Goal: Task Accomplishment & Management: Manage account settings

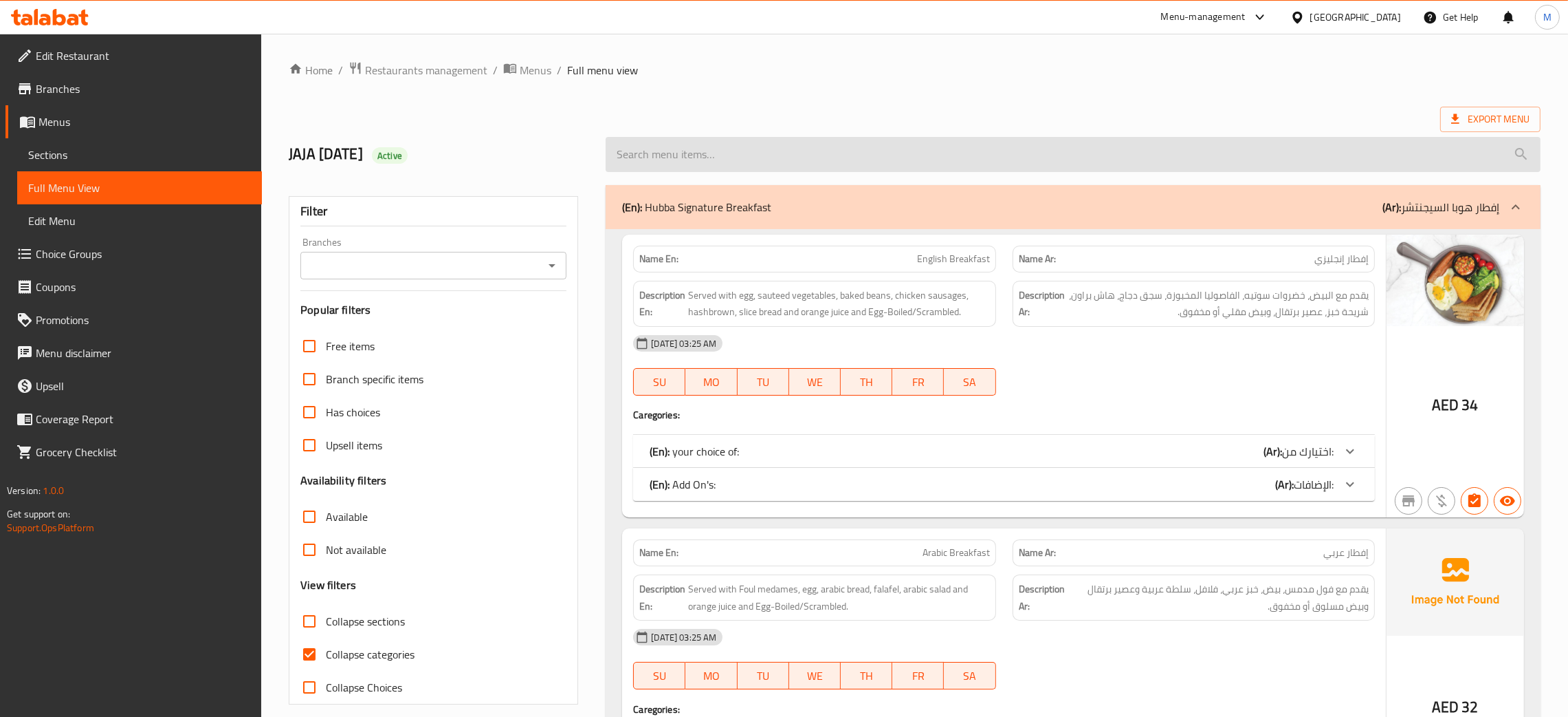
click at [746, 140] on input "search" at bounding box center [1073, 154] width 935 height 35
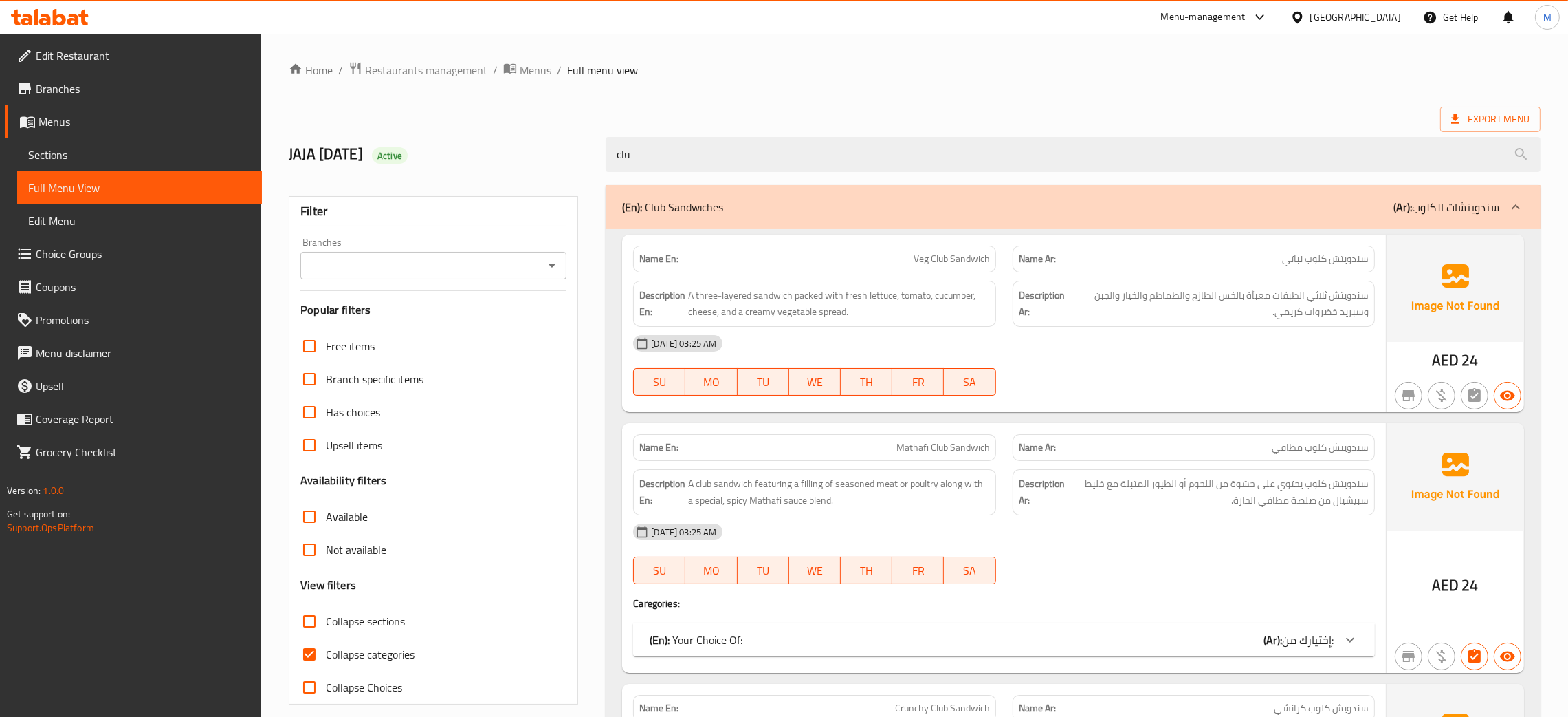
type input "clu"
click at [85, 54] on span "Edit Restaurant" at bounding box center [143, 56] width 215 height 17
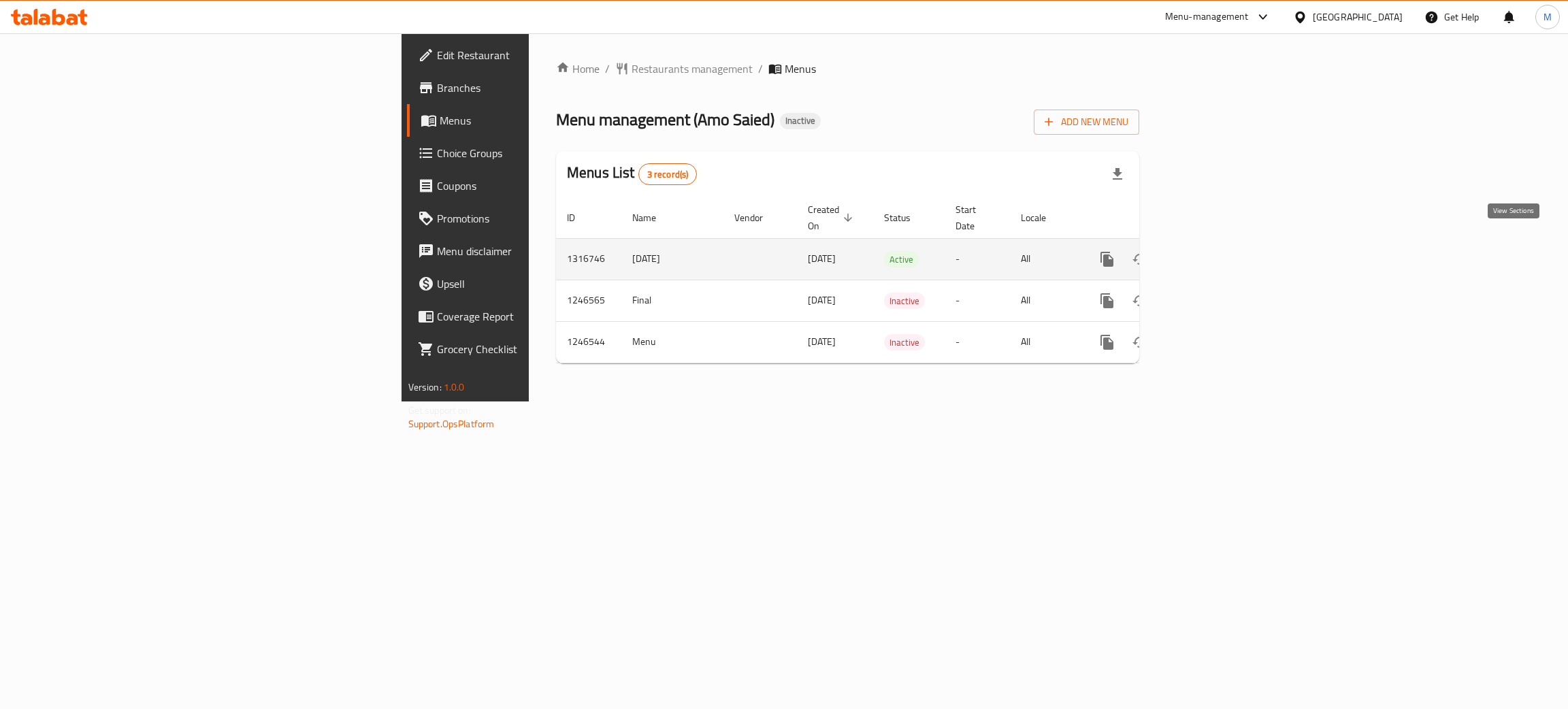
click at [1222, 243] on link "enhanced table" at bounding box center [1205, 259] width 33 height 33
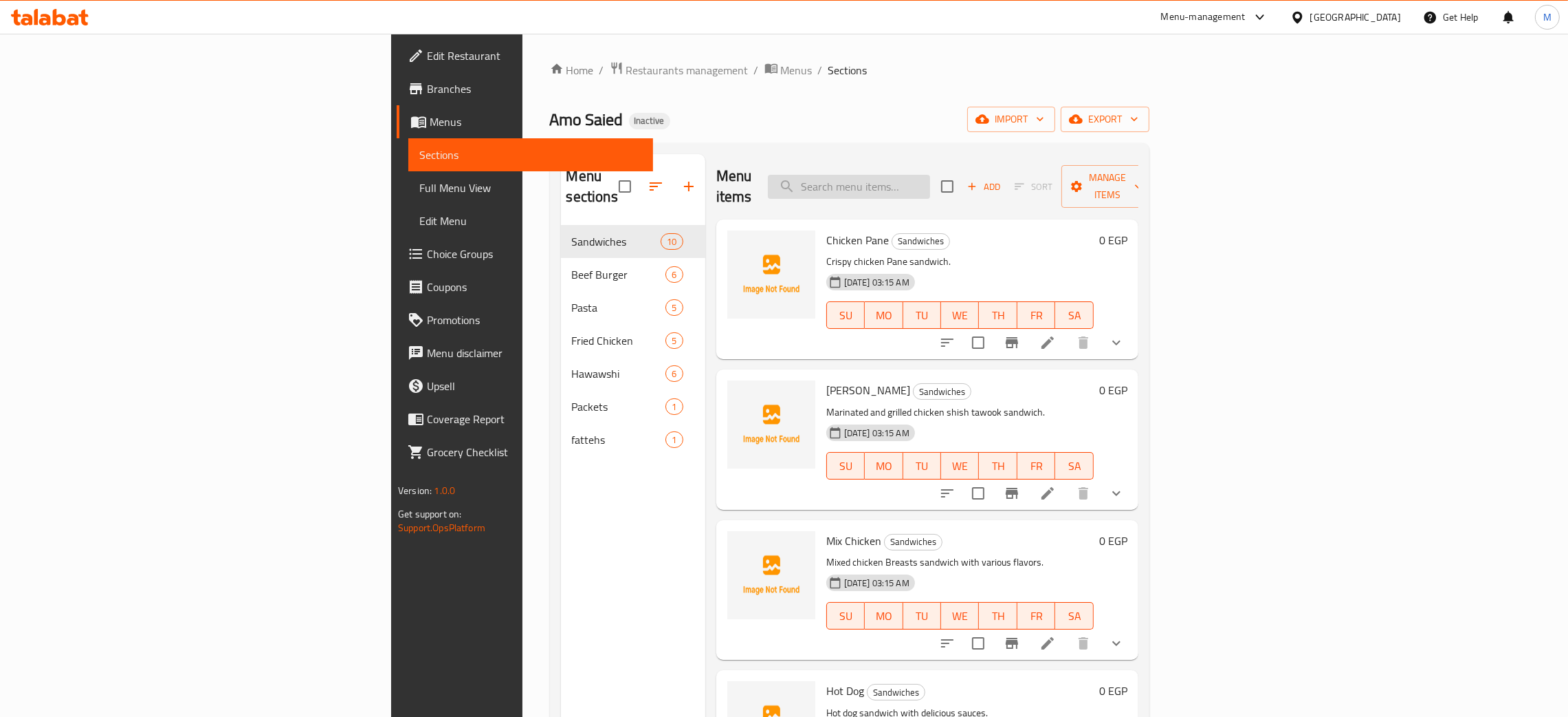
click at [930, 178] on input "search" at bounding box center [849, 187] width 162 height 24
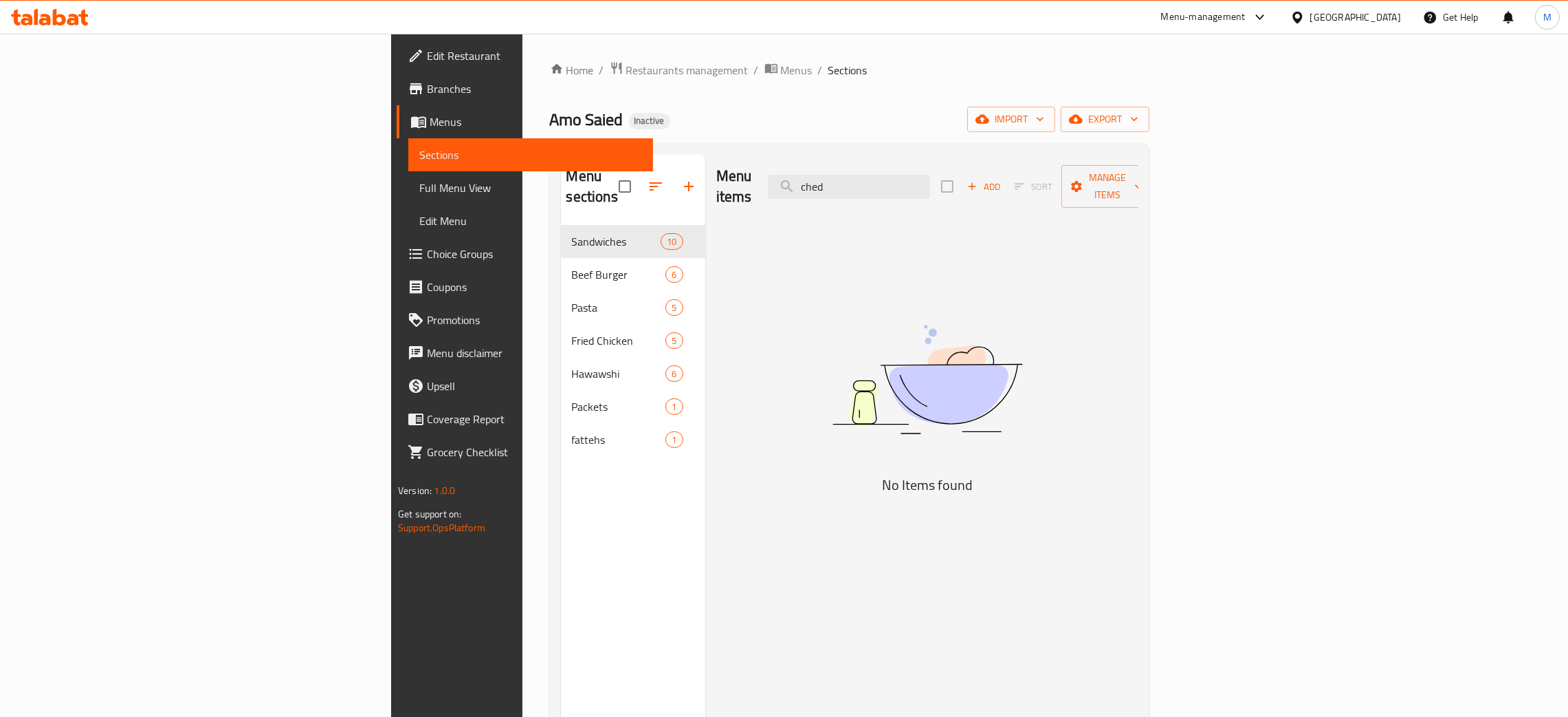
type input "ched"
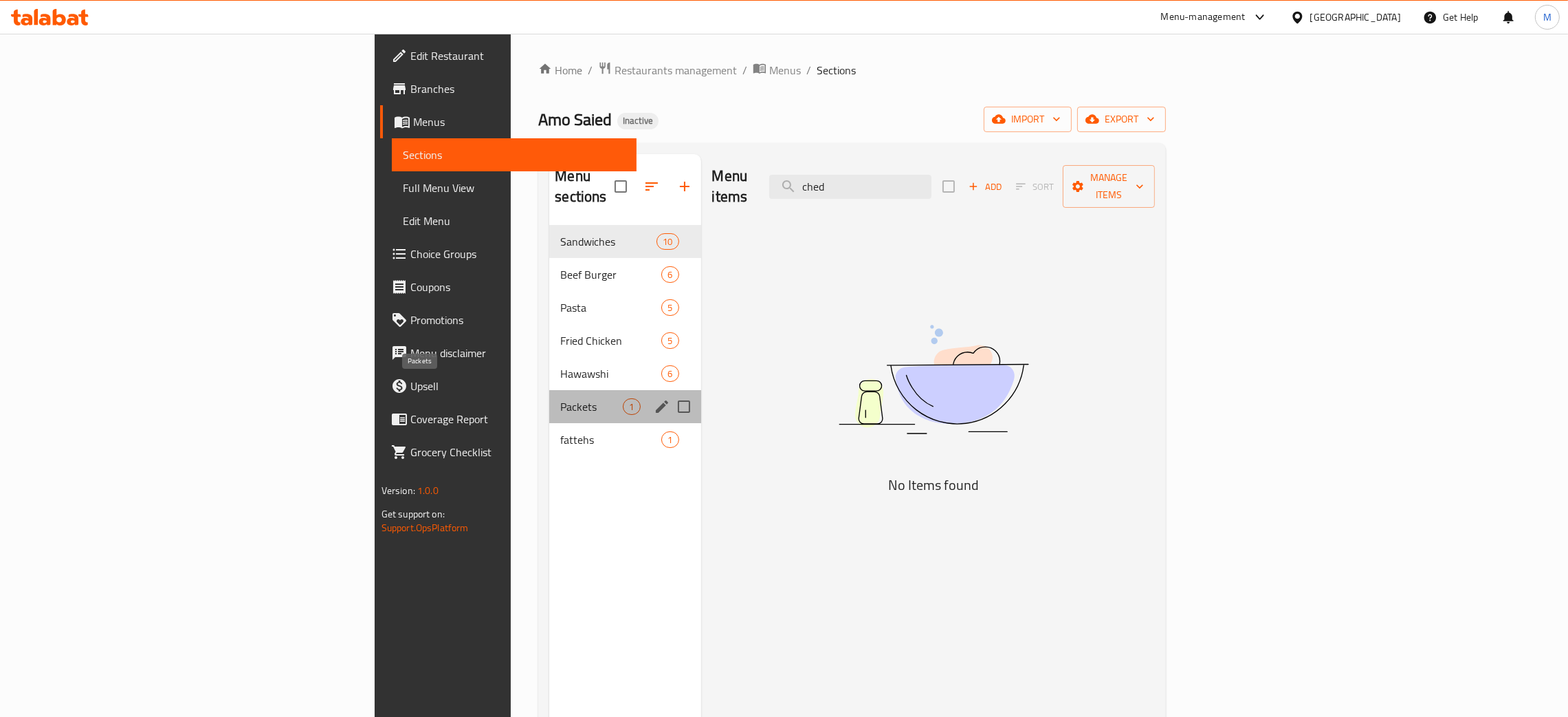
click at [560, 398] on span "Packets" at bounding box center [591, 406] width 63 height 17
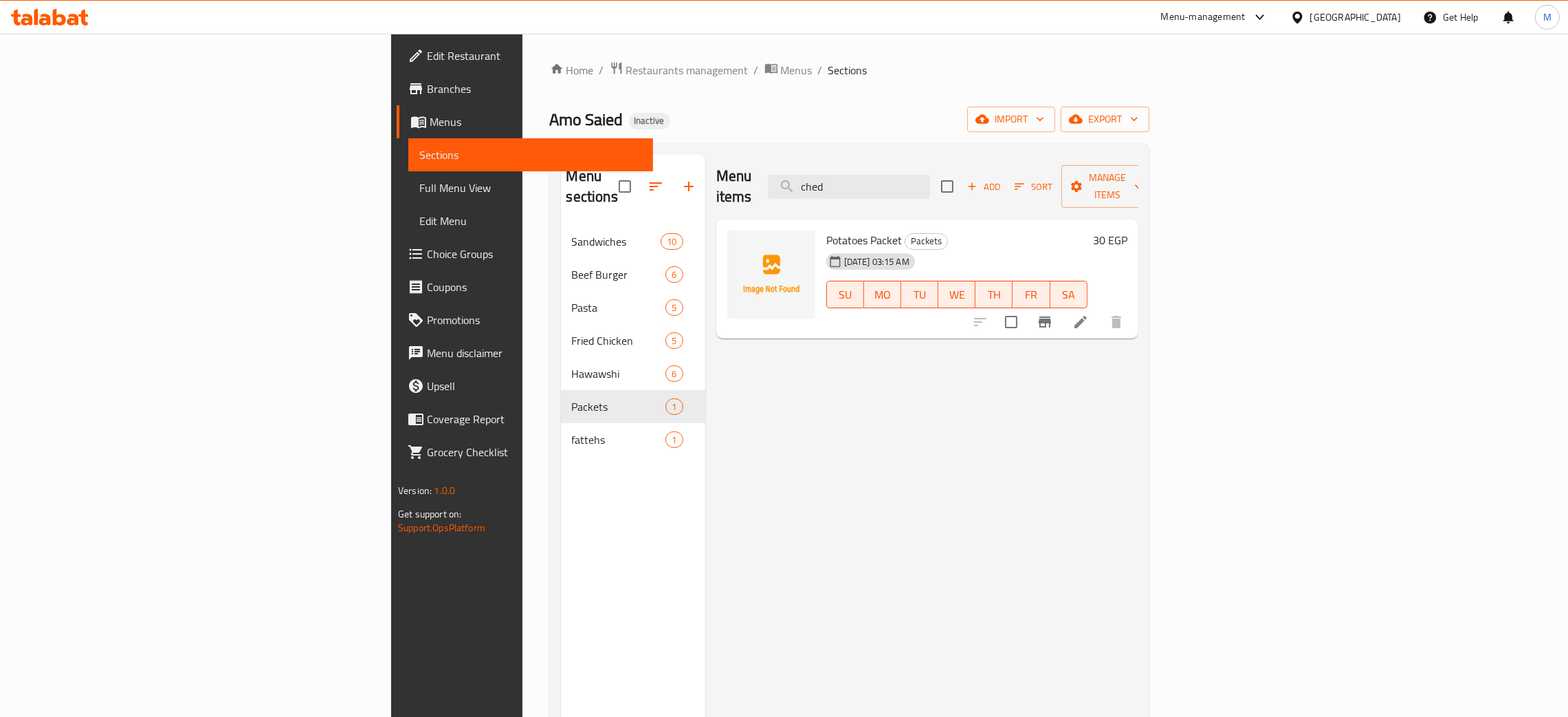
drag, startPoint x: 997, startPoint y: 180, endPoint x: 857, endPoint y: 138, distance: 146.2
click at [857, 138] on div "Home / Restaurants management / Menus / Sections Amo Saied Inactive import expo…" at bounding box center [849, 471] width 600 height 820
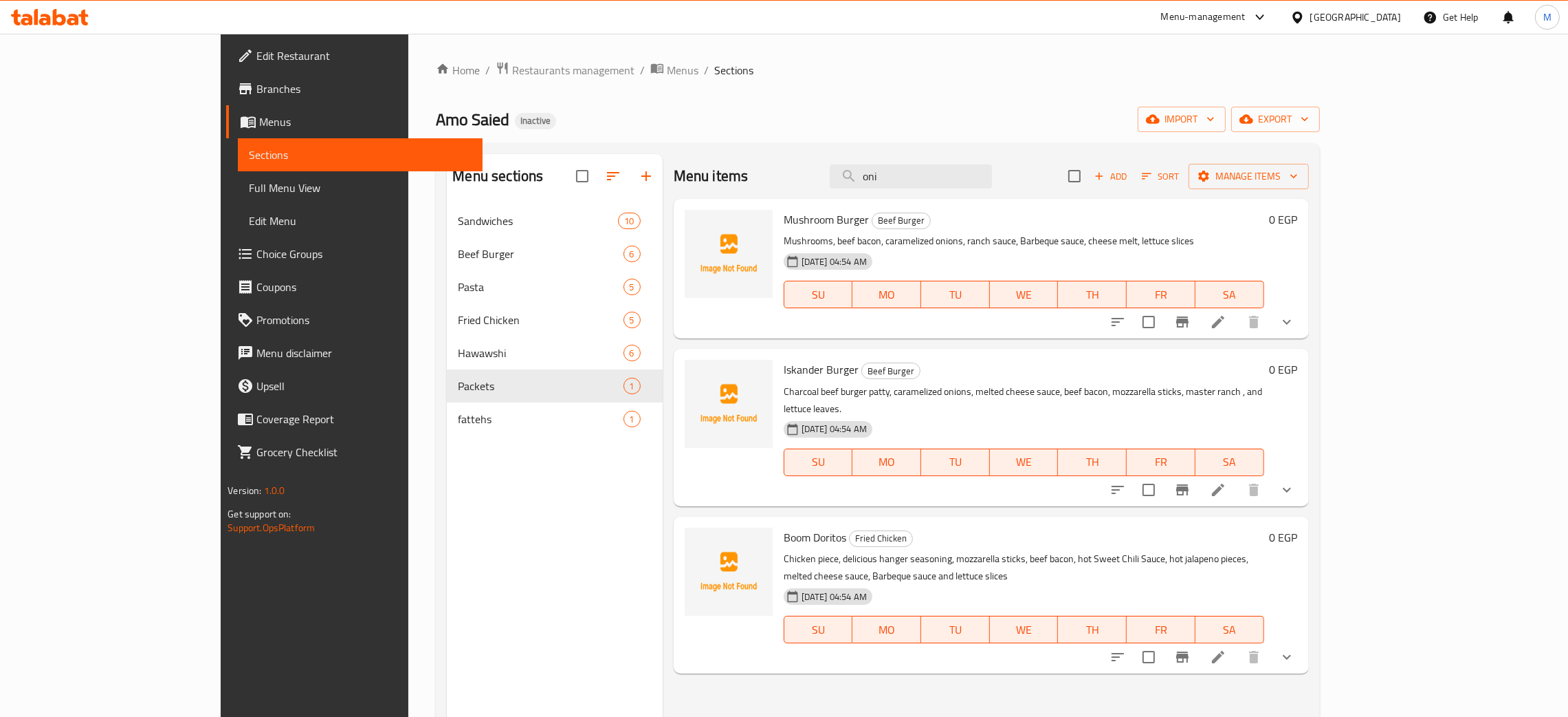
type input "oni"
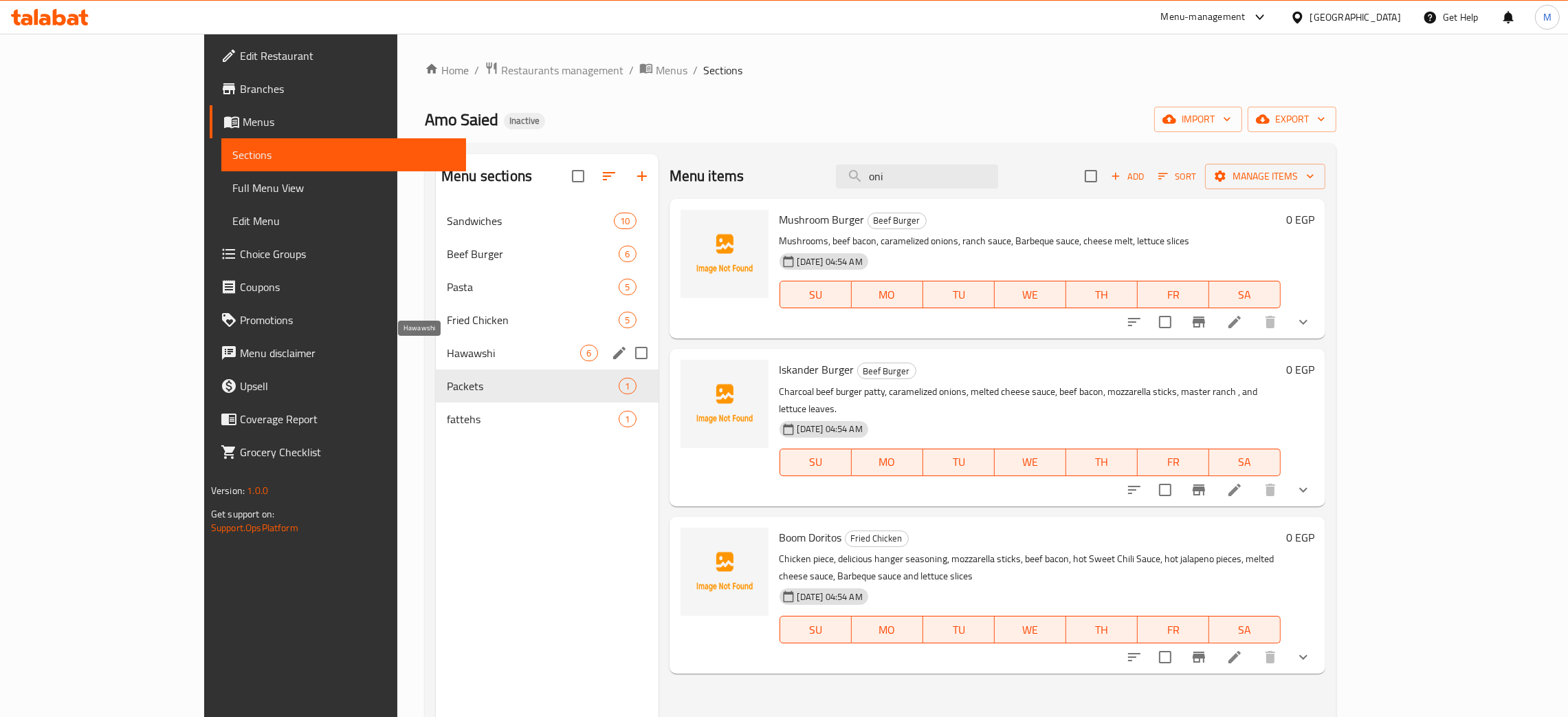
click at [447, 346] on span "Hawawshi" at bounding box center [513, 353] width 134 height 17
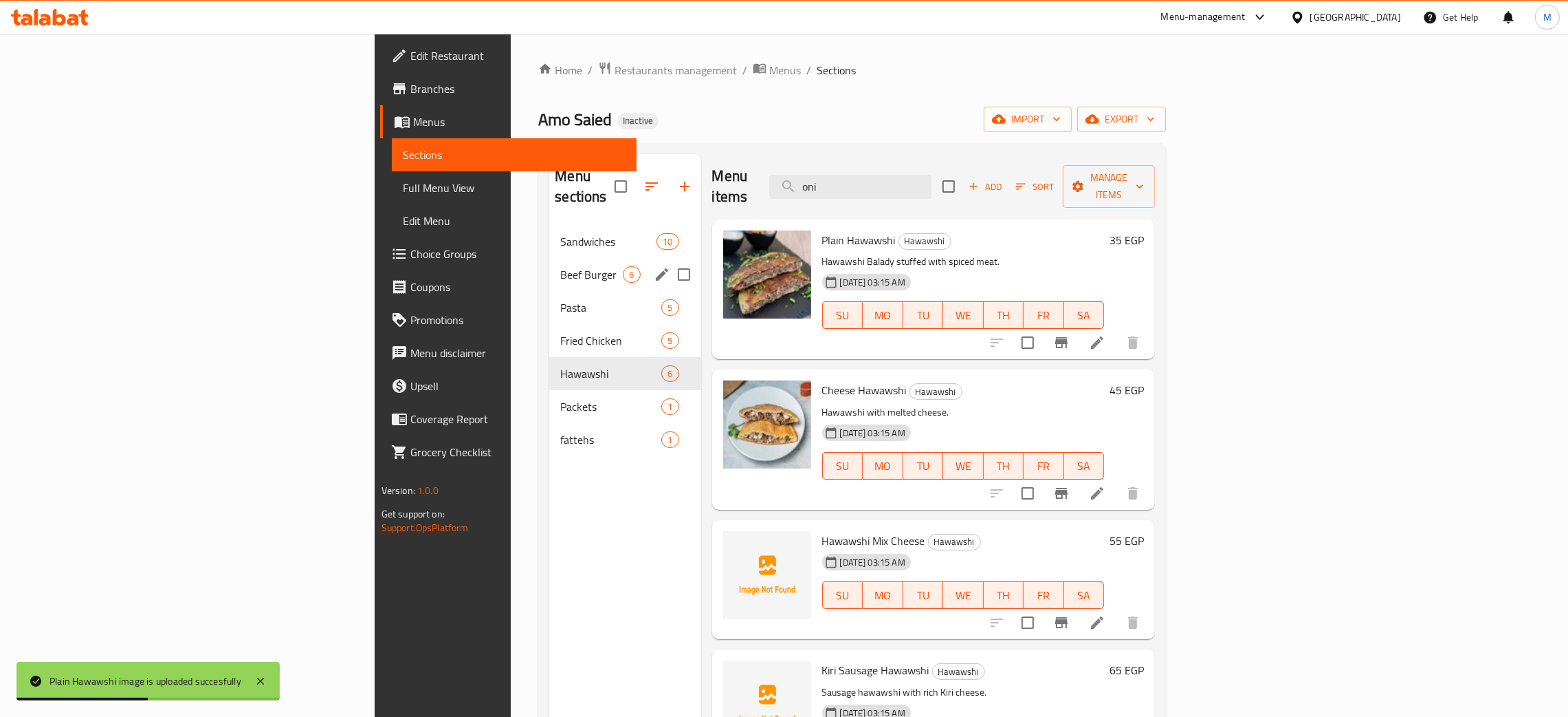
click at [549, 258] on div "Beef Burger 6" at bounding box center [625, 275] width 151 height 33
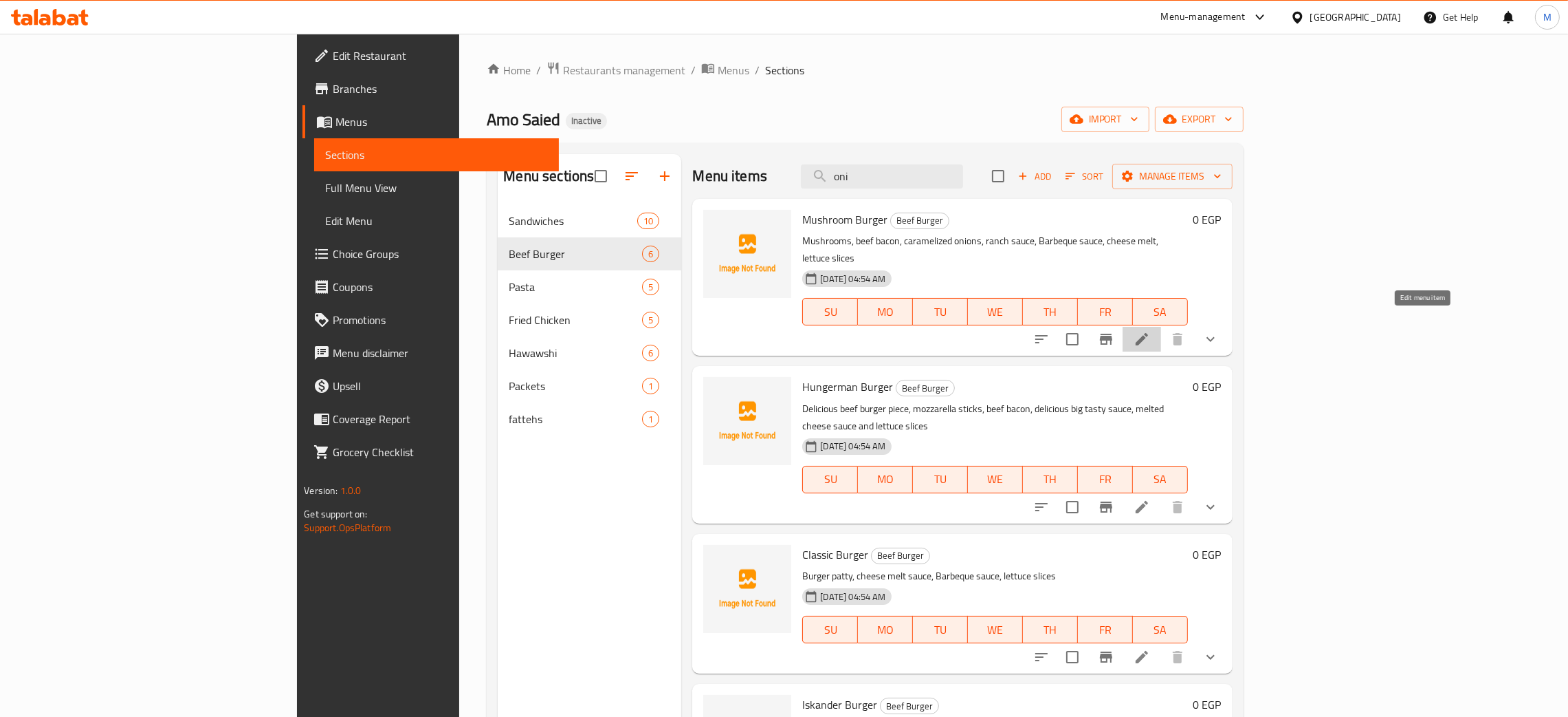
click at [1148, 333] on icon at bounding box center [1142, 339] width 12 height 12
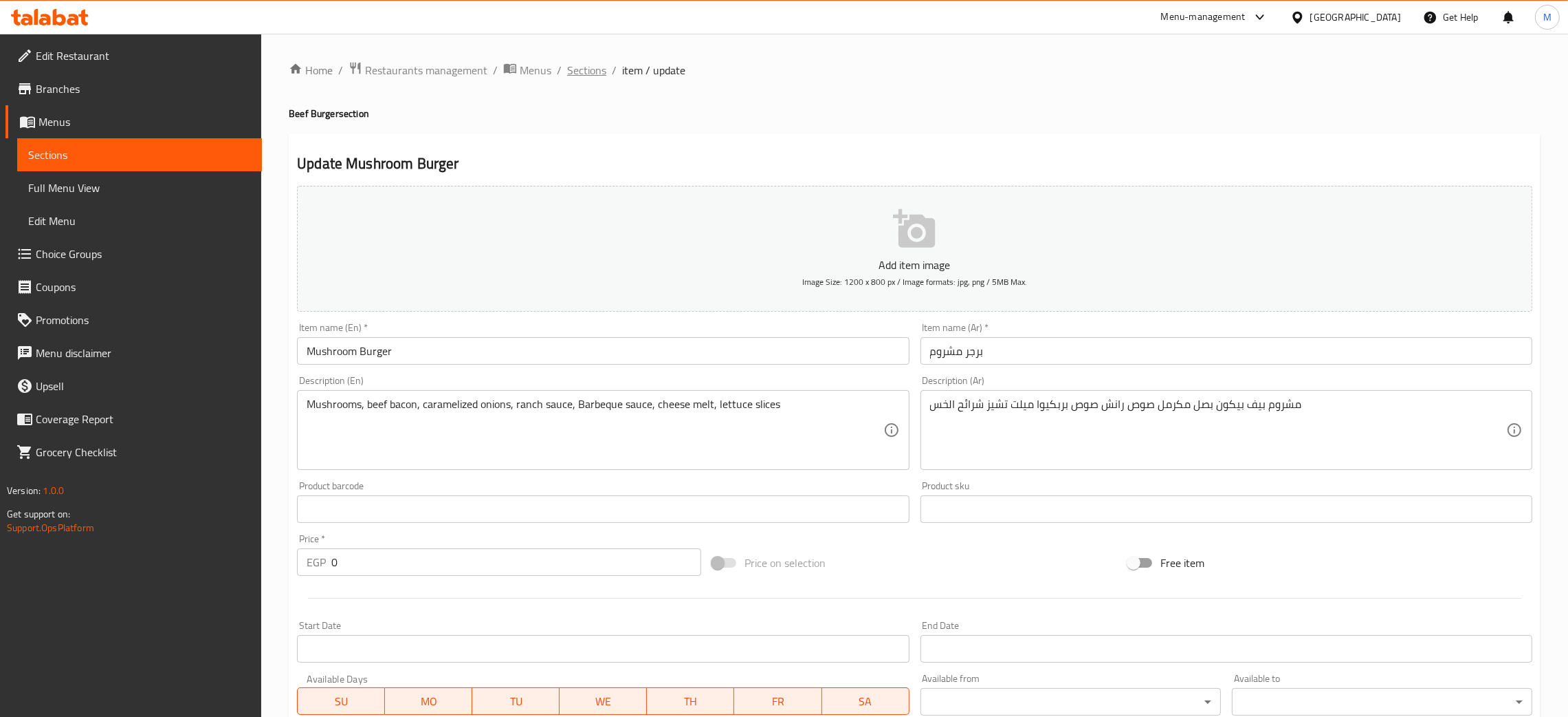
click at [575, 74] on span "Sections" at bounding box center [586, 70] width 39 height 17
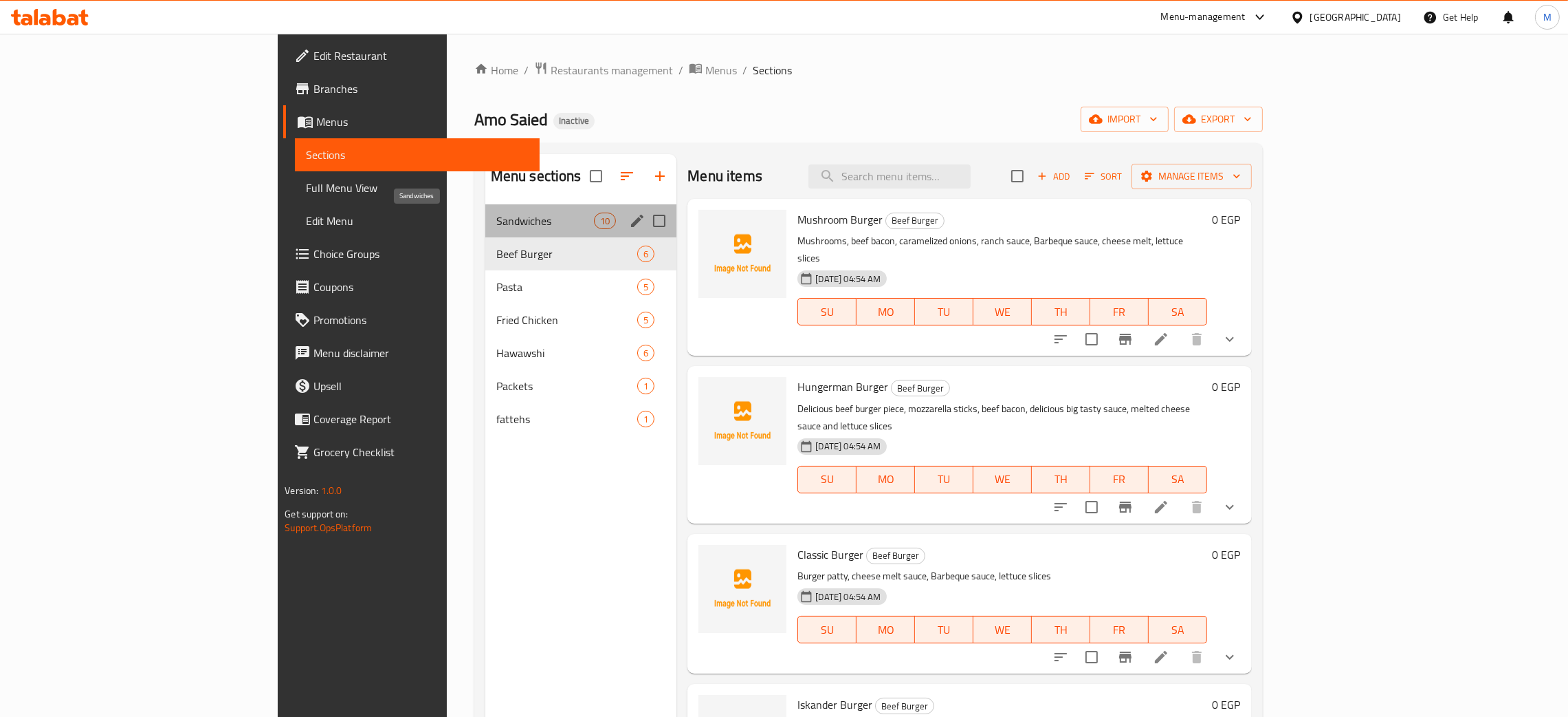
click at [496, 213] on span "Sandwiches" at bounding box center [545, 221] width 98 height 17
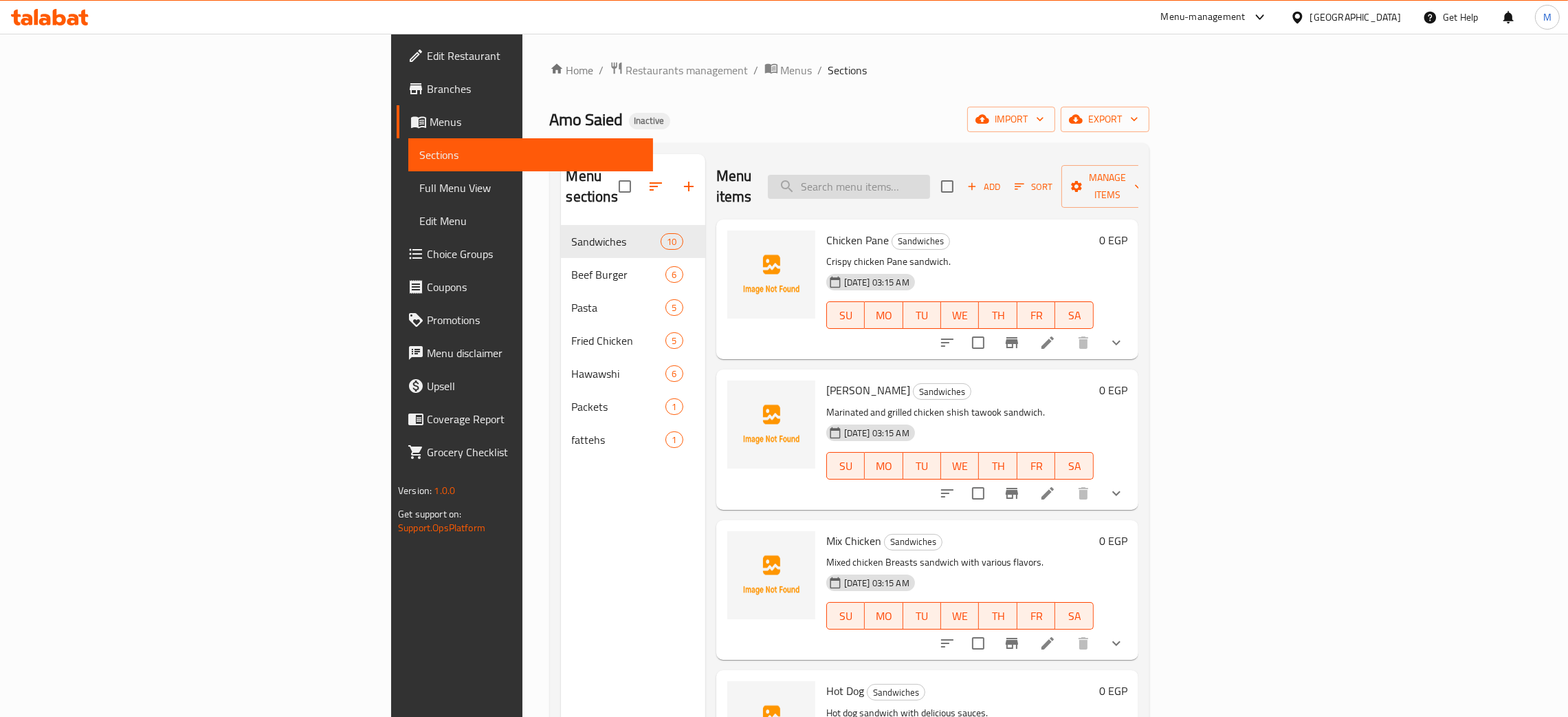
click at [930, 175] on input "search" at bounding box center [849, 187] width 162 height 24
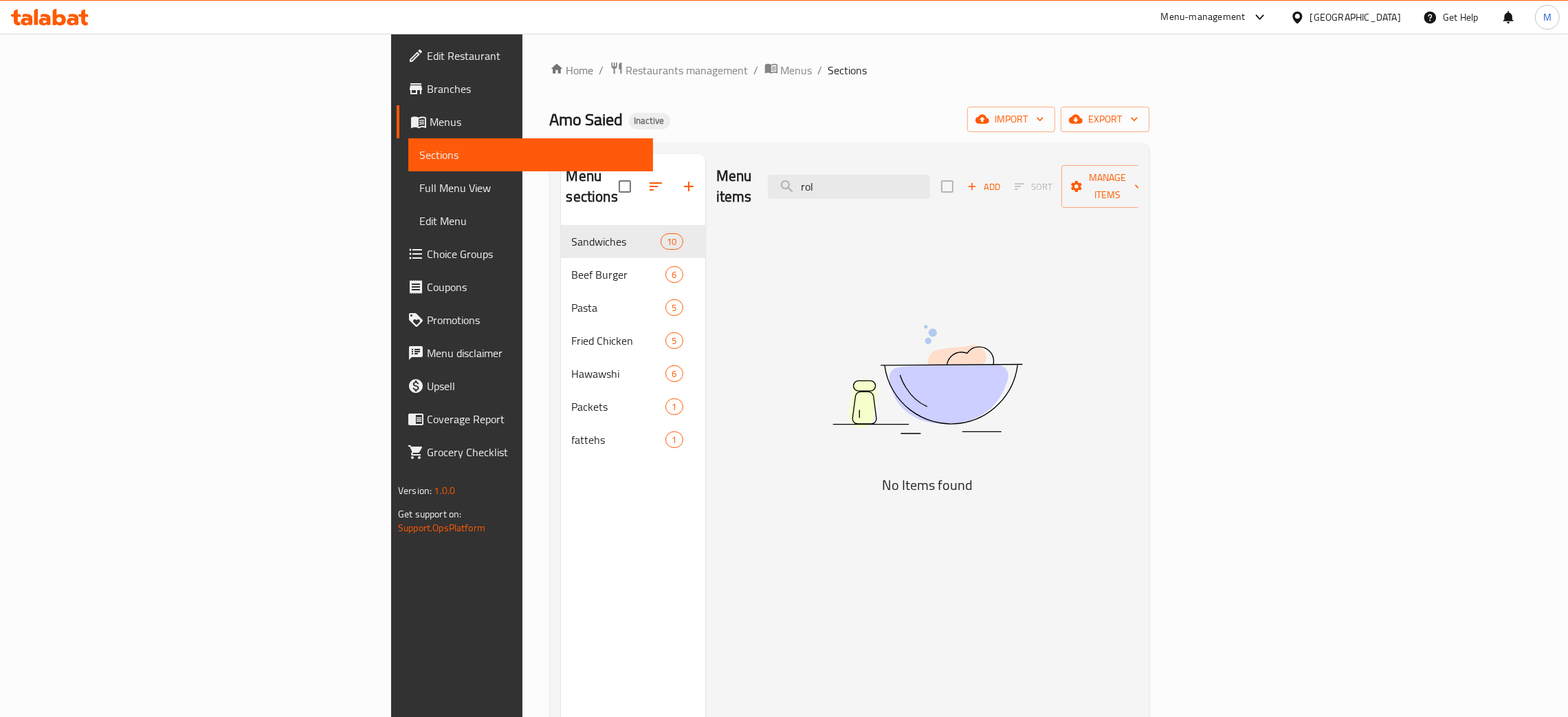
type input "rol"
drag, startPoint x: 986, startPoint y: 175, endPoint x: 908, endPoint y: 165, distance: 78.6
click at [908, 165] on div "Menu items rol Add Sort Manage items" at bounding box center [927, 187] width 422 height 65
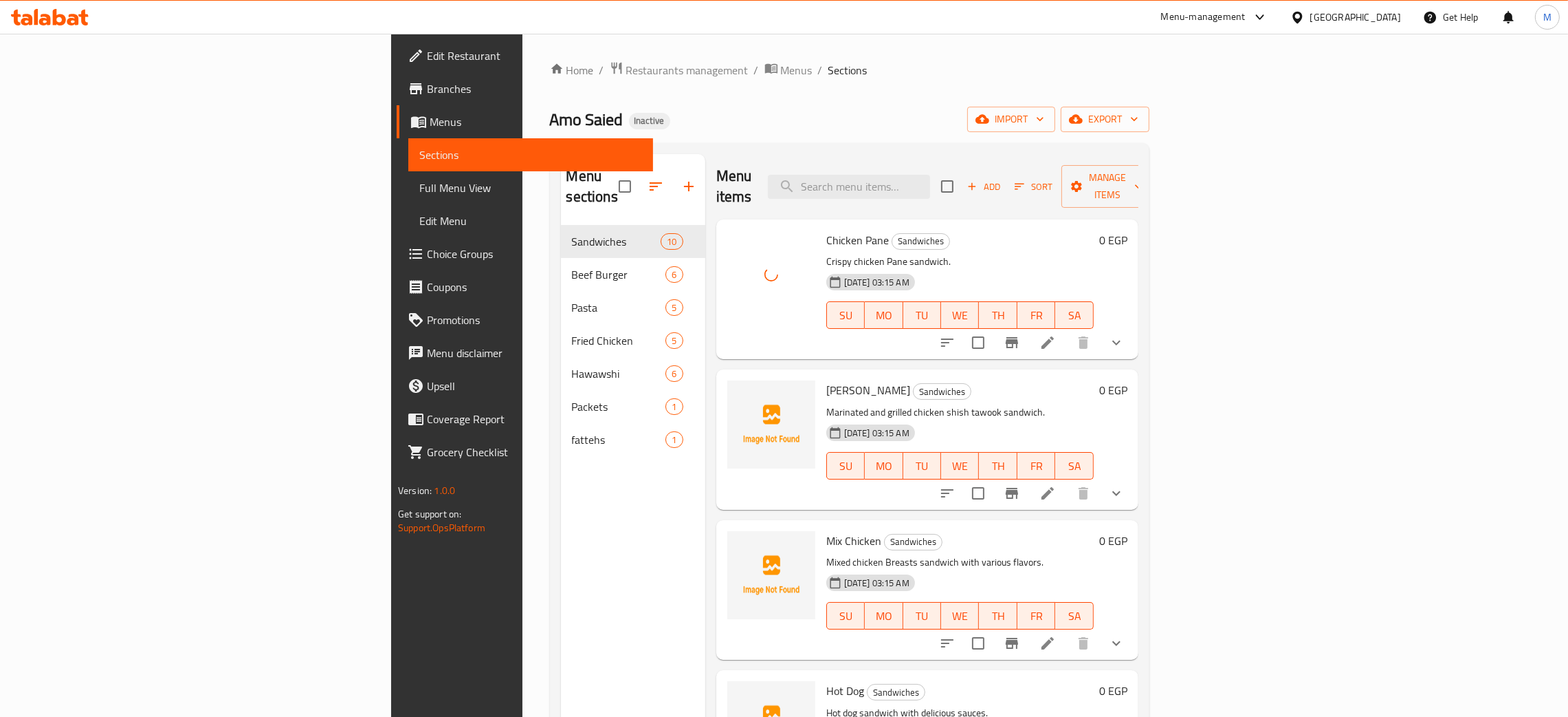
click at [816, 124] on div "Amo Saied Inactive import export" at bounding box center [849, 119] width 600 height 25
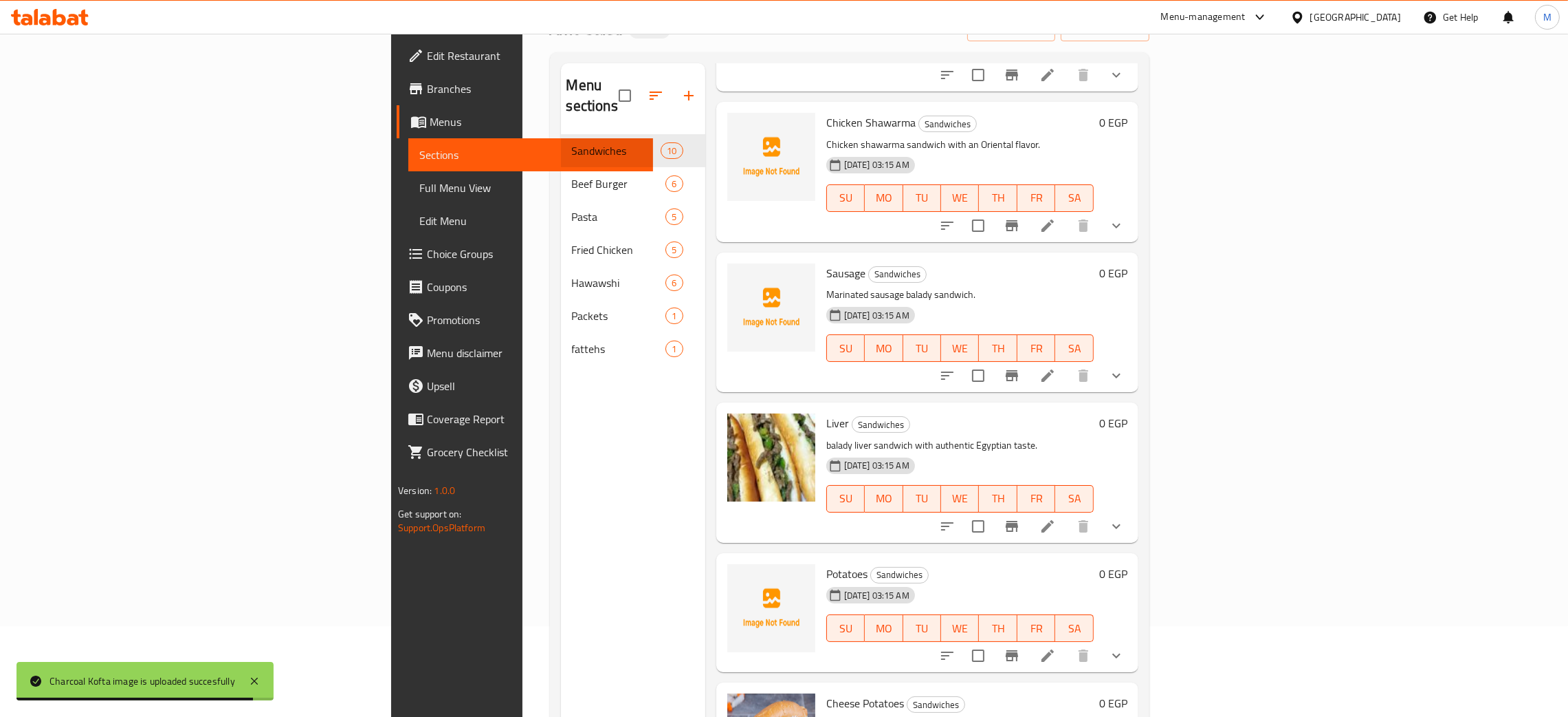
scroll to position [194, 0]
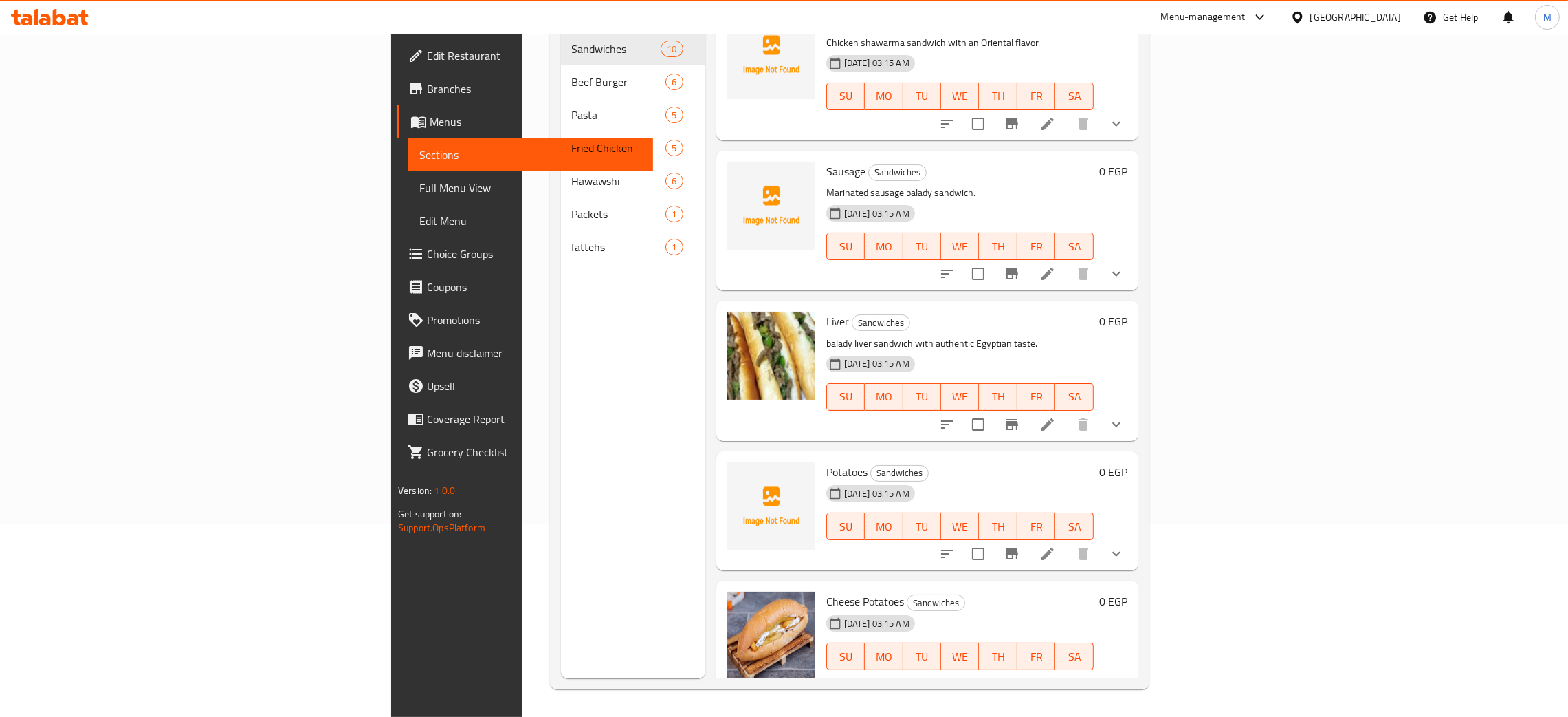
click at [561, 425] on div "Menu sections Sandwiches 10 Beef Burger 6 Pasta 5 Fried Chicken 5 Hawawshi 6 Pa…" at bounding box center [633, 320] width 145 height 717
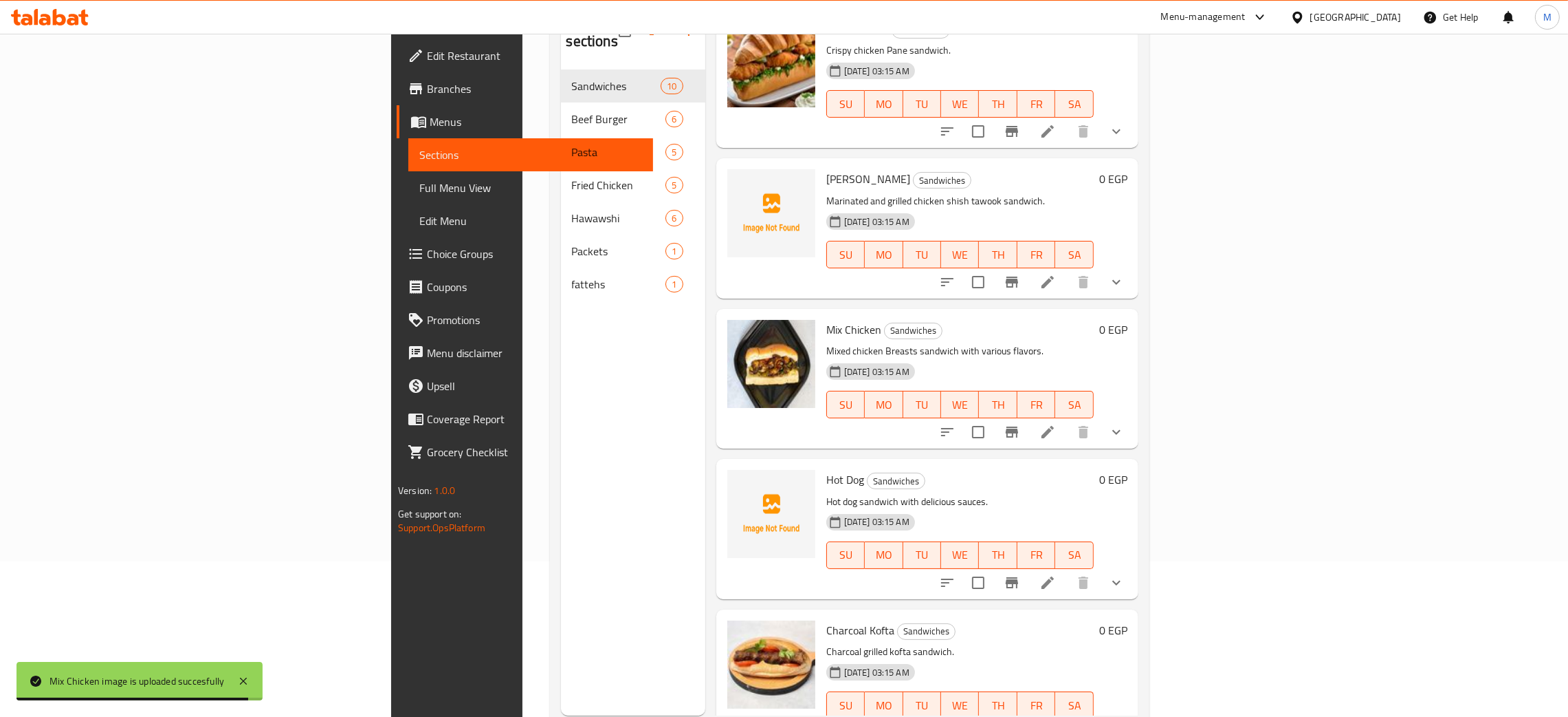
scroll to position [91, 0]
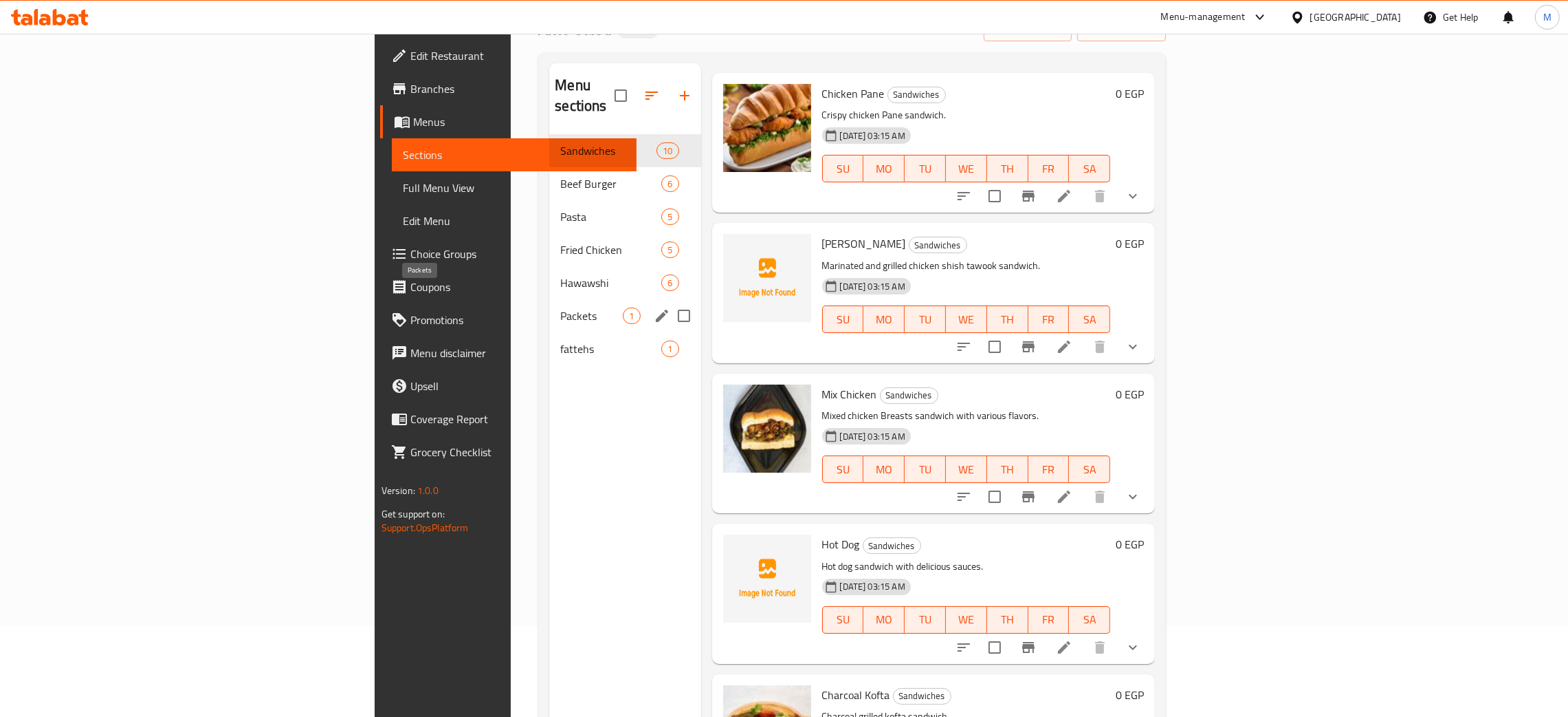
click at [560, 307] on span "Packets" at bounding box center [591, 315] width 63 height 17
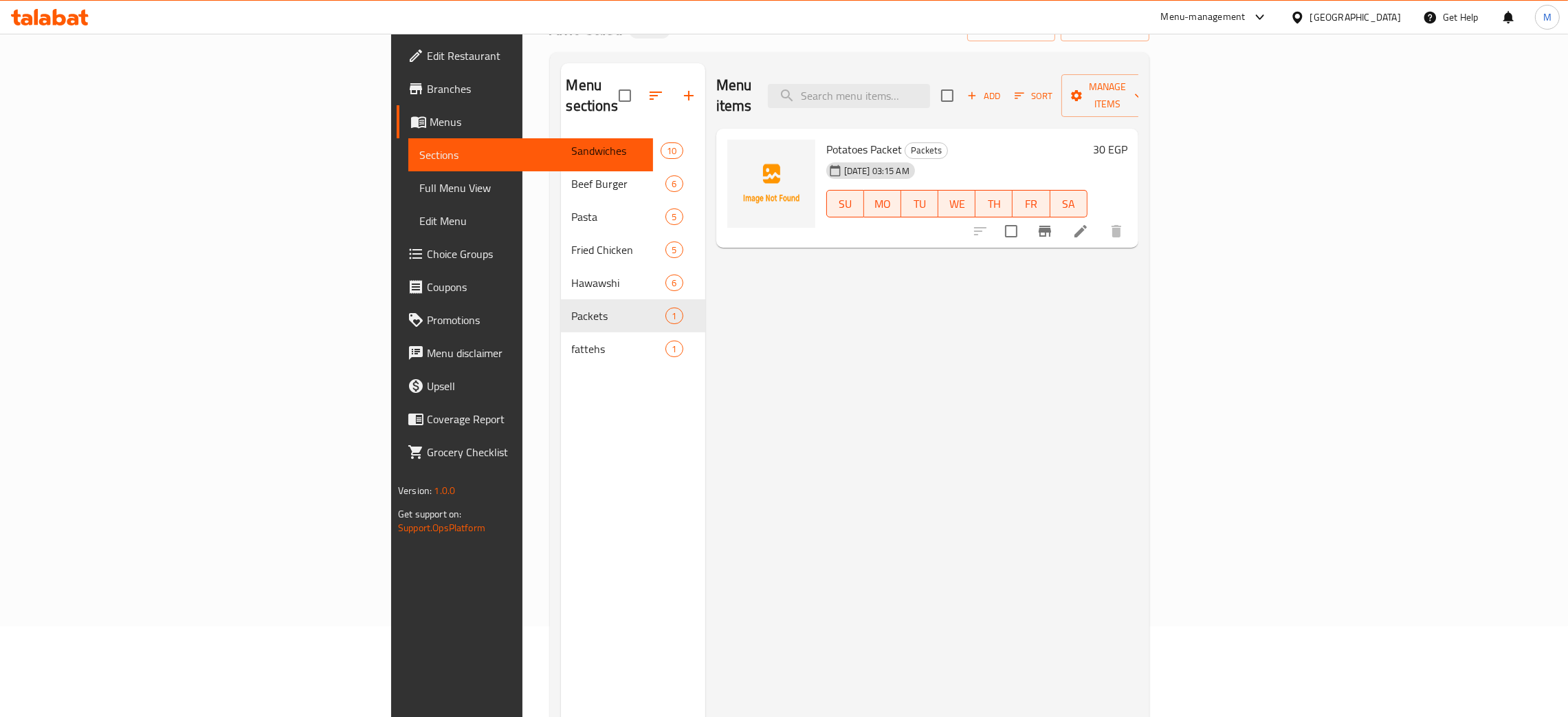
drag, startPoint x: 776, startPoint y: 256, endPoint x: 354, endPoint y: 214, distance: 424.1
click at [561, 233] on div "Fried Chicken 5" at bounding box center [633, 250] width 145 height 33
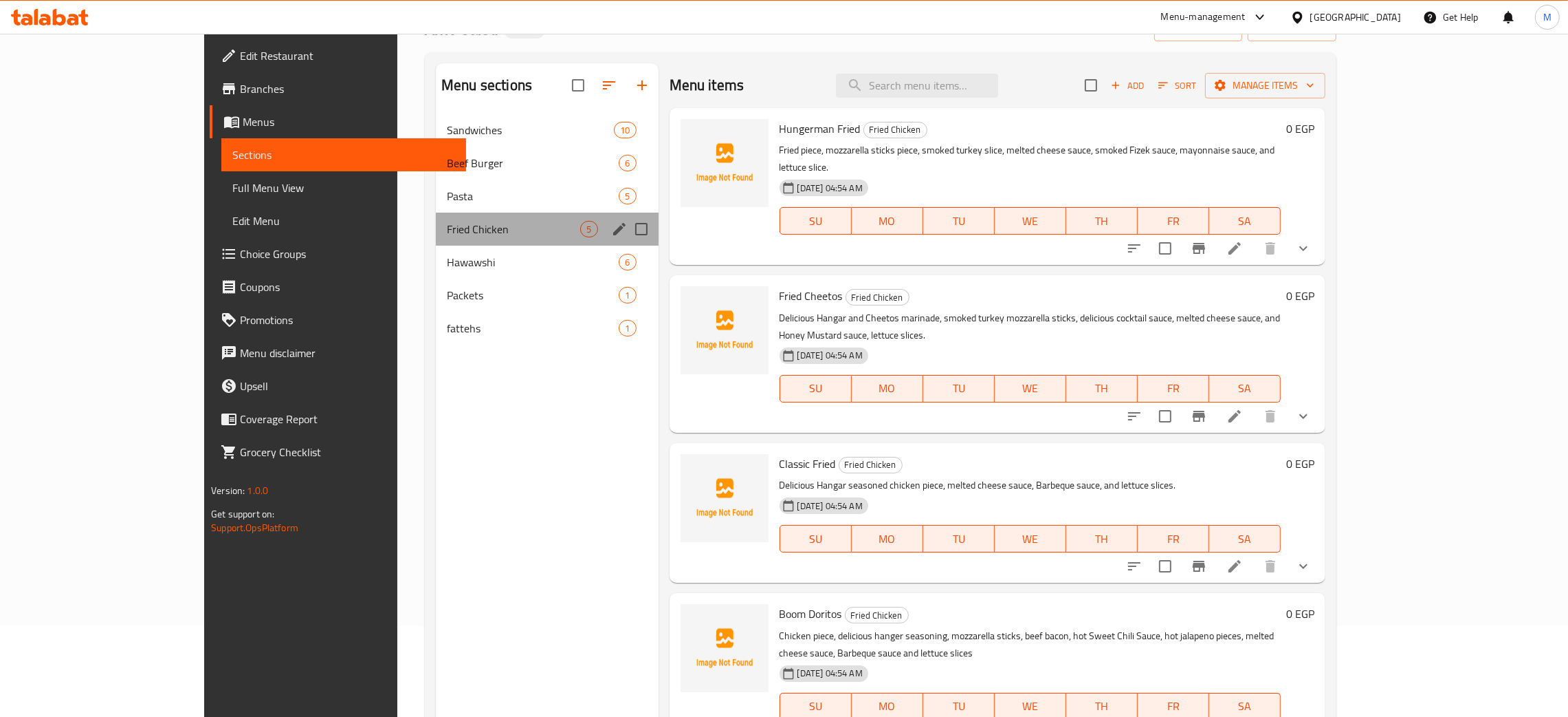
click at [436, 219] on div "Fried Chicken 5" at bounding box center [547, 229] width 222 height 33
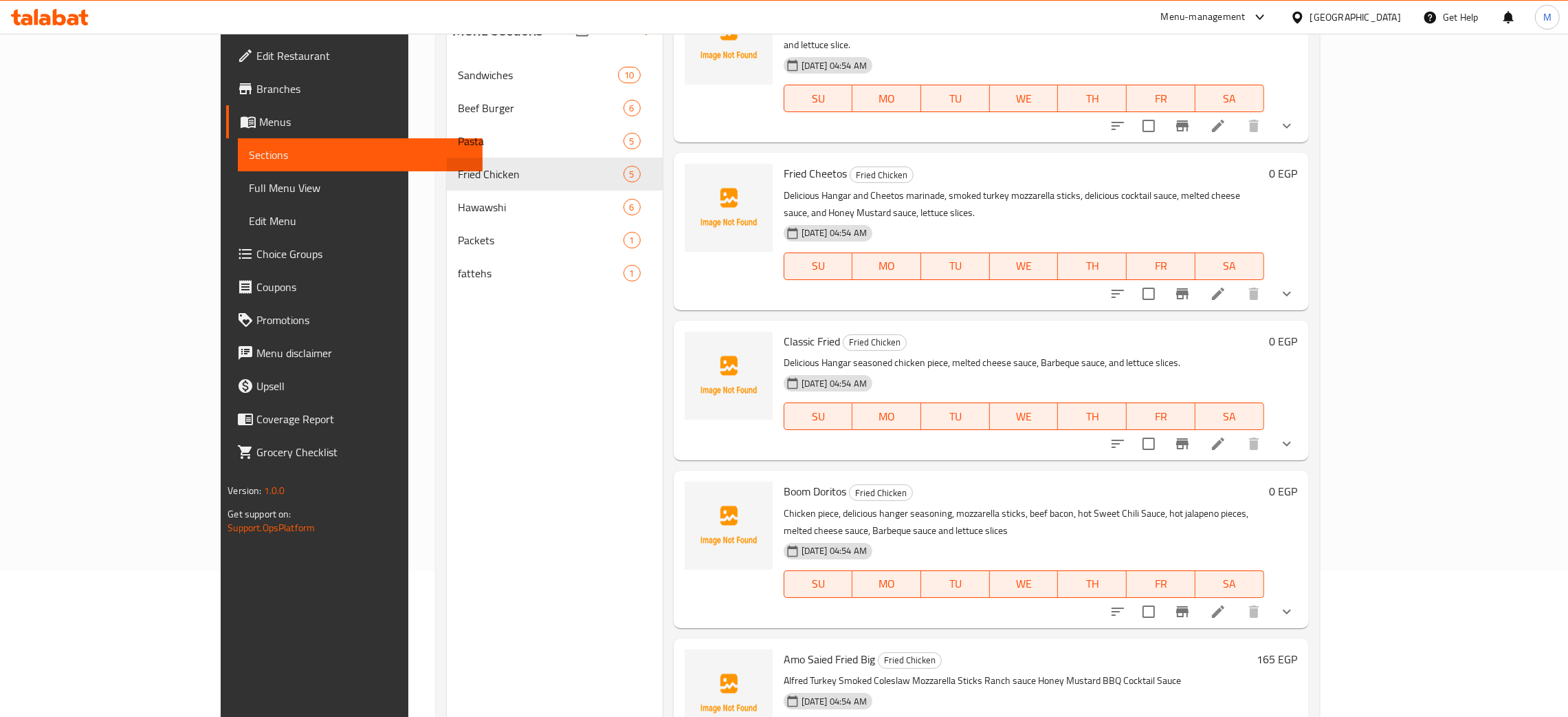
scroll to position [194, 0]
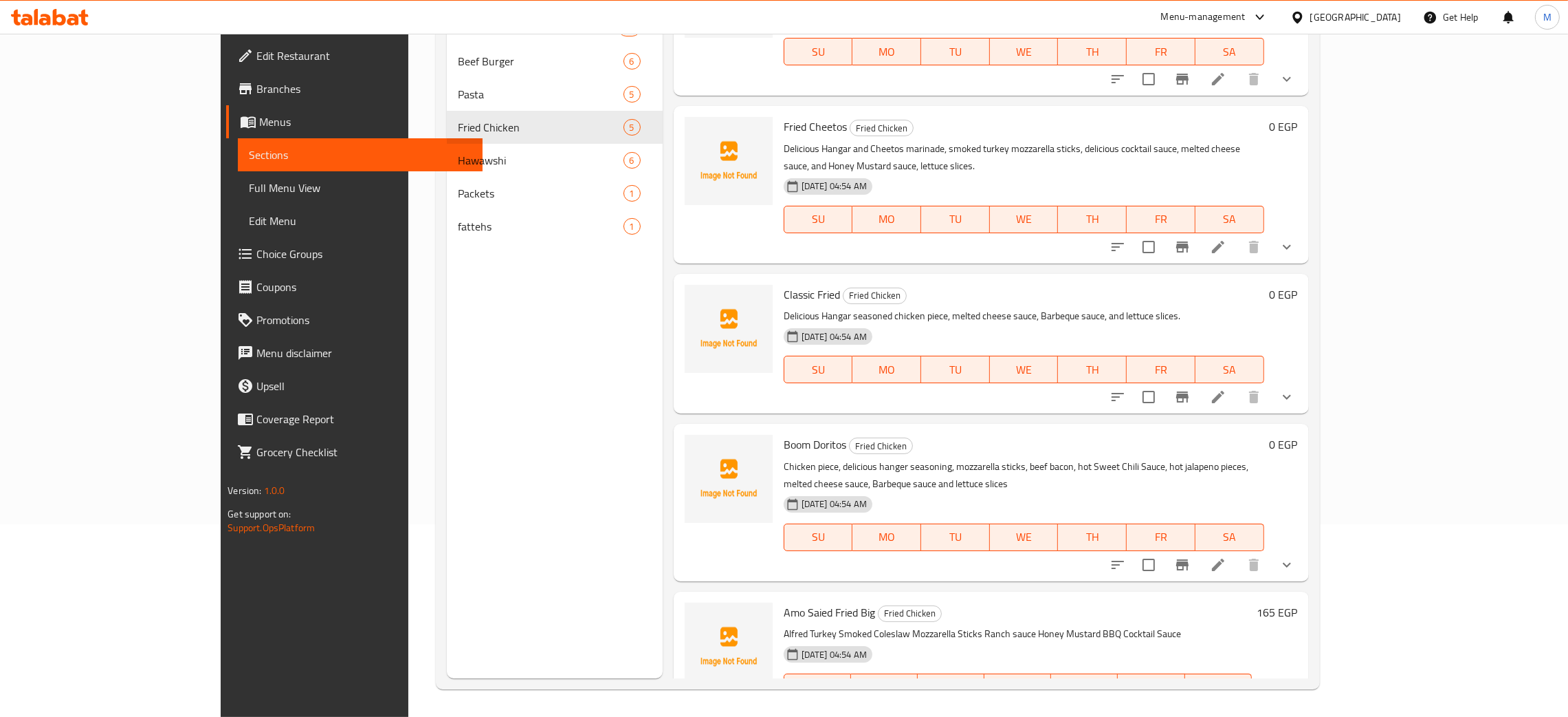
drag, startPoint x: 794, startPoint y: 375, endPoint x: 384, endPoint y: 501, distance: 428.9
click at [447, 501] on div "Menu sections Sandwiches 10 Beef Burger 6 Pasta 5 Fried Chicken 5 Hawawshi 6 Pa…" at bounding box center [554, 320] width 215 height 717
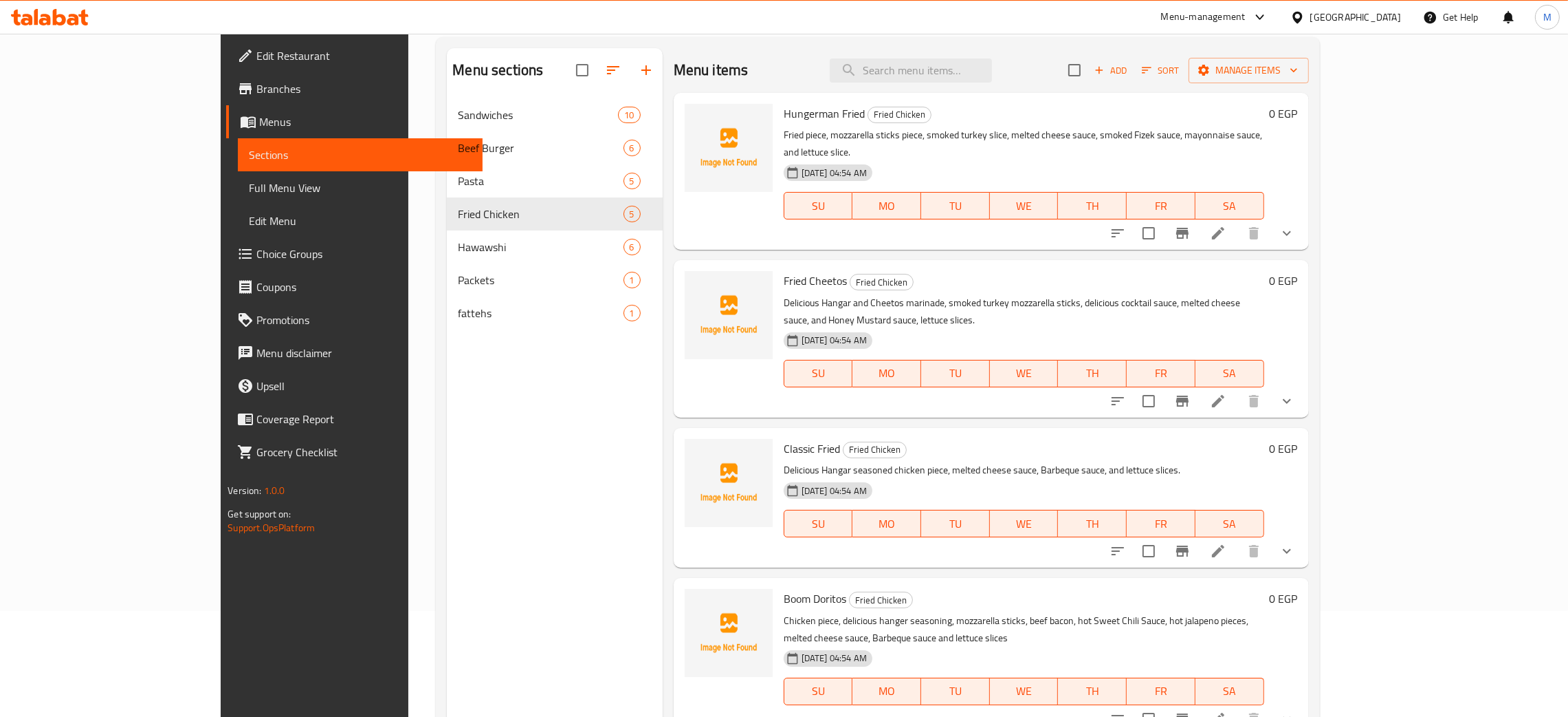
scroll to position [0, 0]
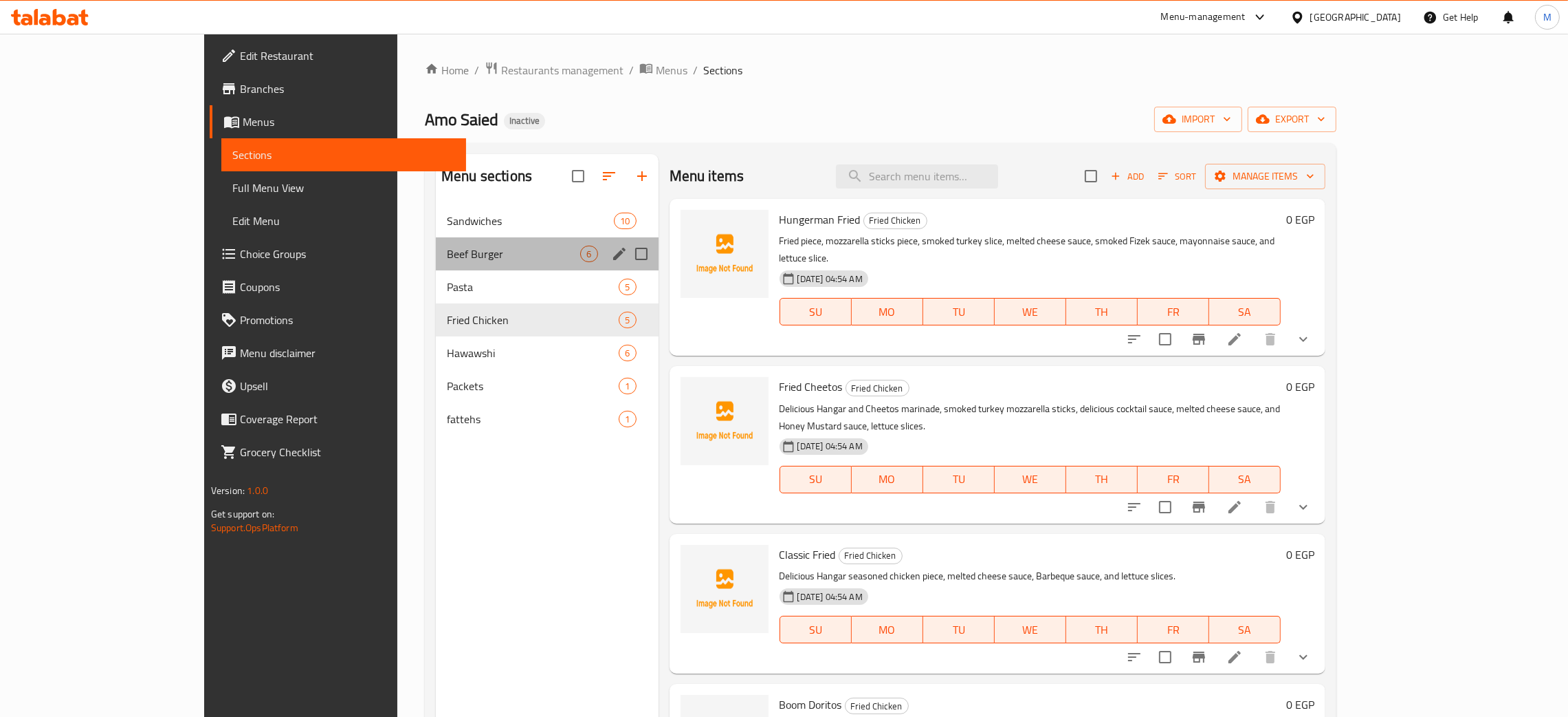
click at [436, 245] on div "Beef Burger 6" at bounding box center [547, 254] width 222 height 33
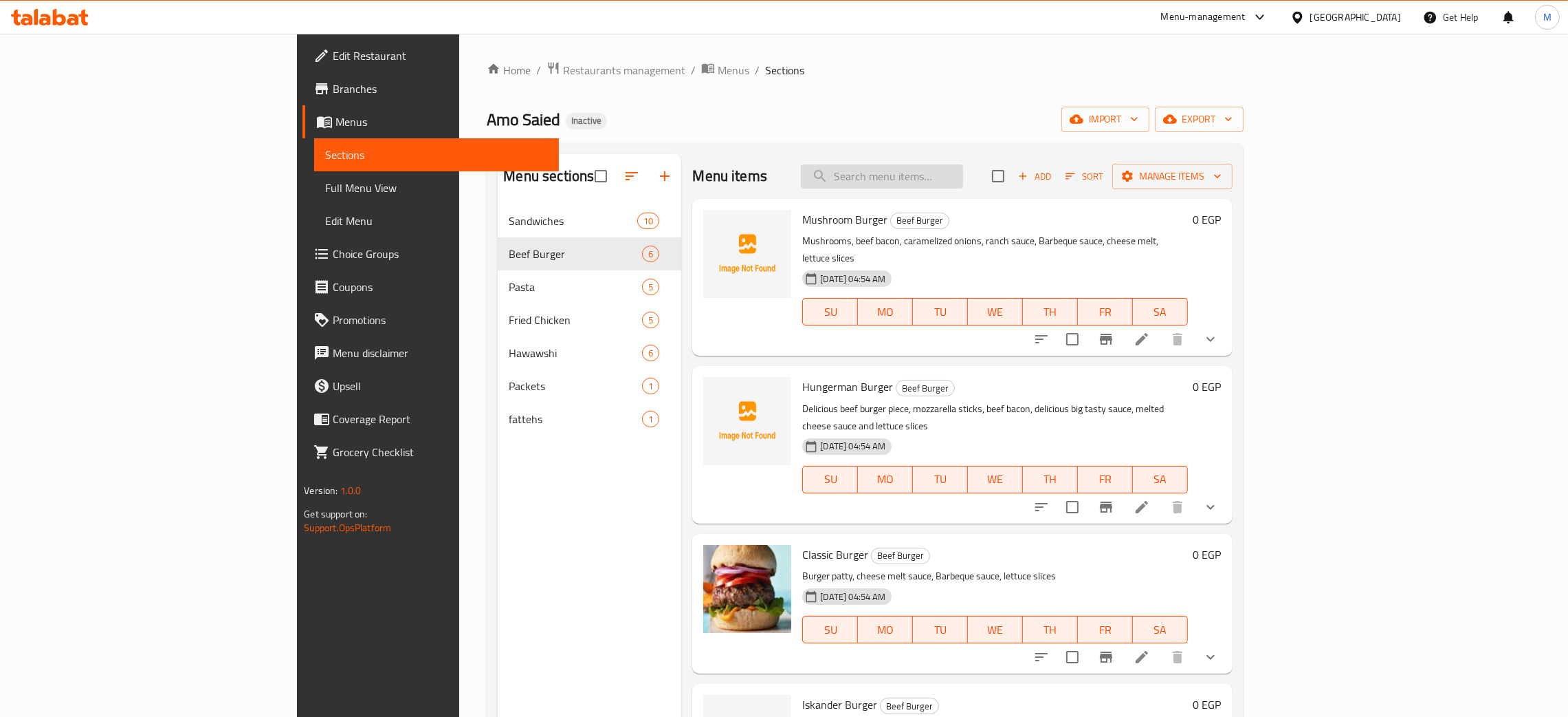
click at [963, 165] on input "search" at bounding box center [882, 176] width 162 height 24
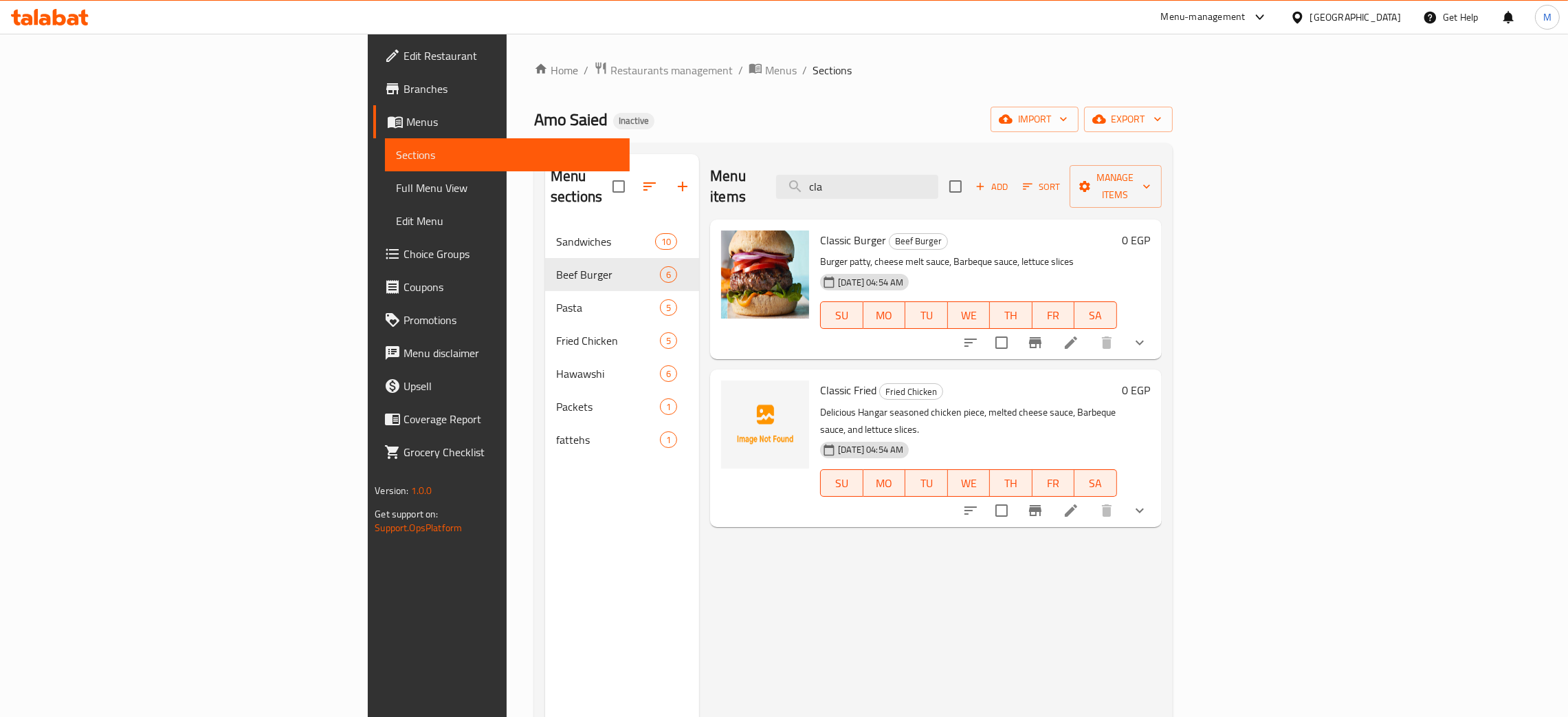
type input "cla"
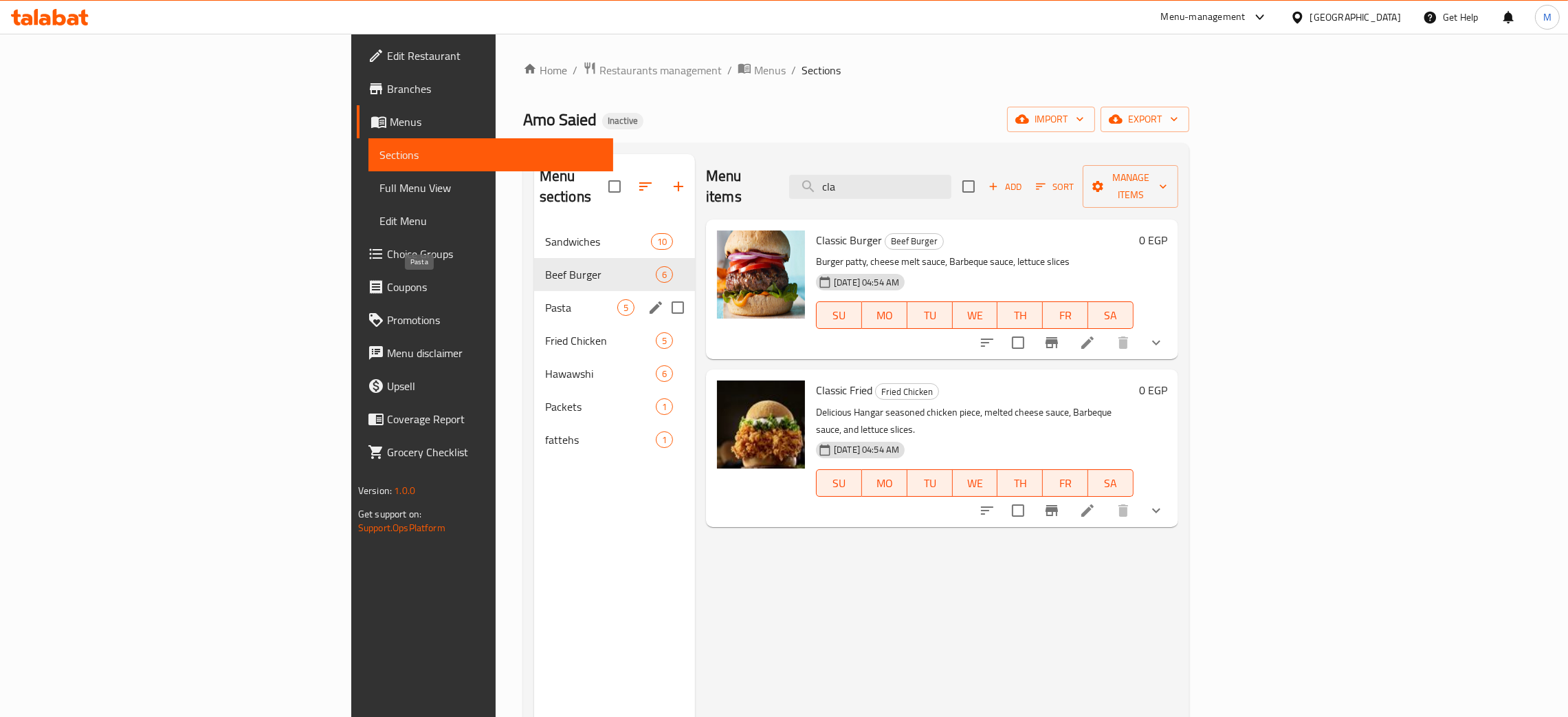
click at [545, 299] on span "Pasta" at bounding box center [581, 307] width 72 height 17
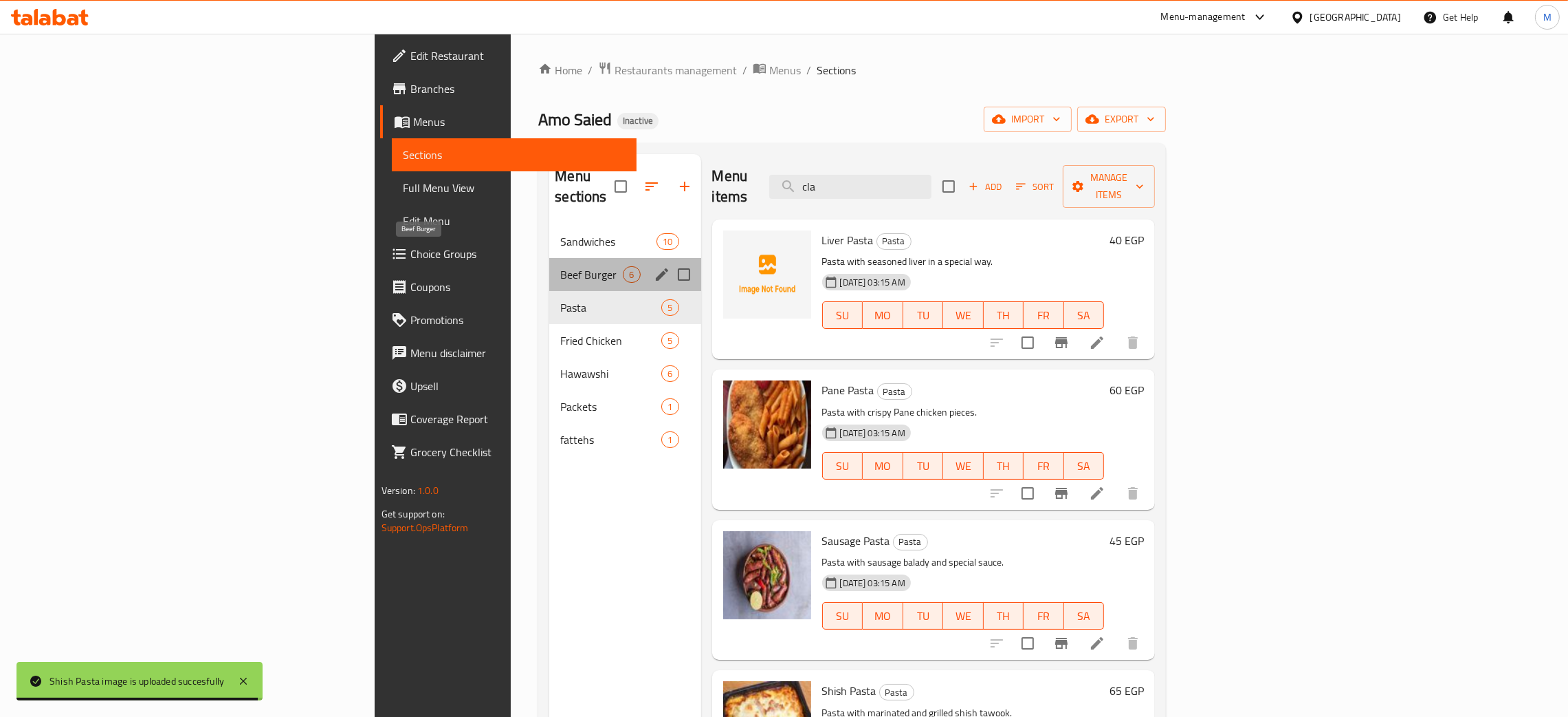
click at [560, 267] on span "Beef Burger" at bounding box center [591, 275] width 63 height 17
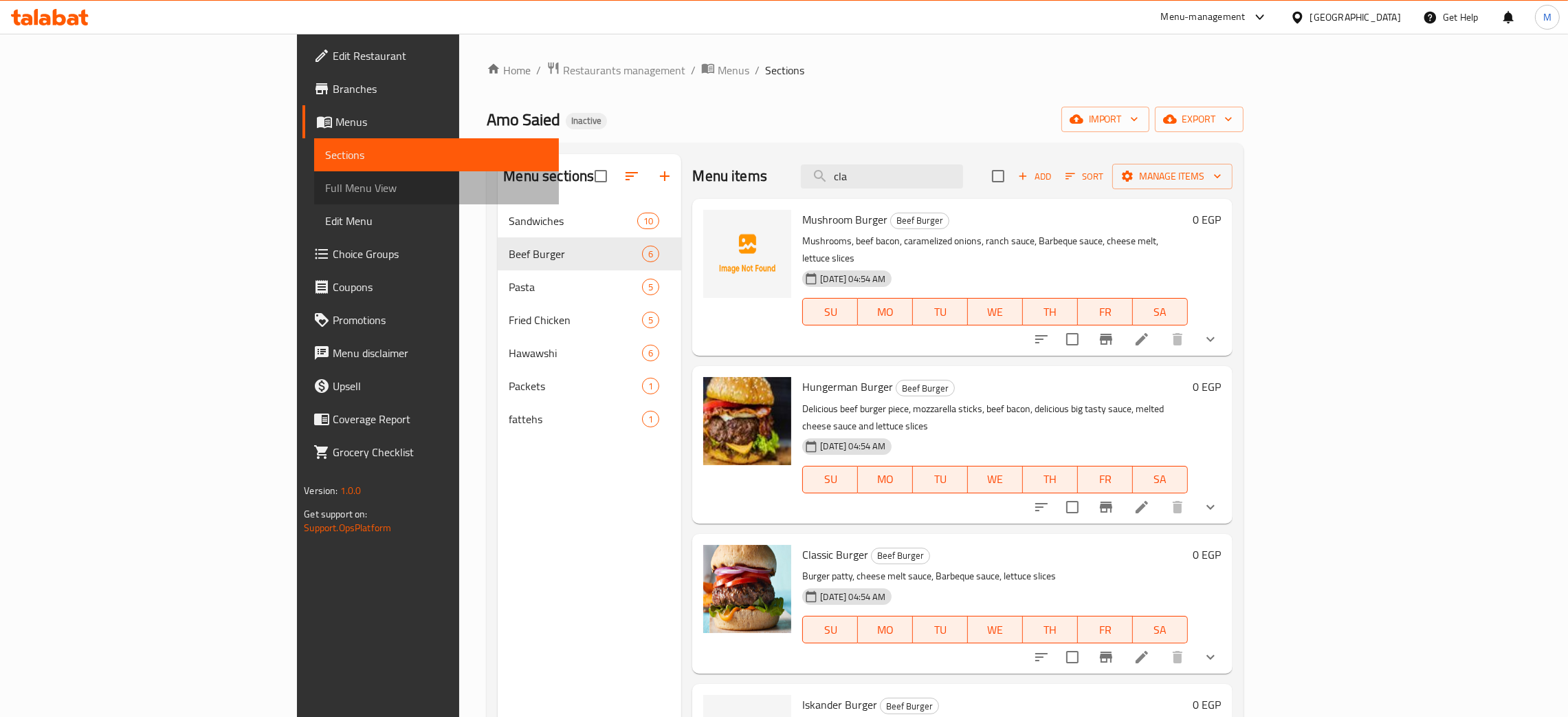
click at [325, 180] on span "Full Menu View" at bounding box center [436, 188] width 223 height 17
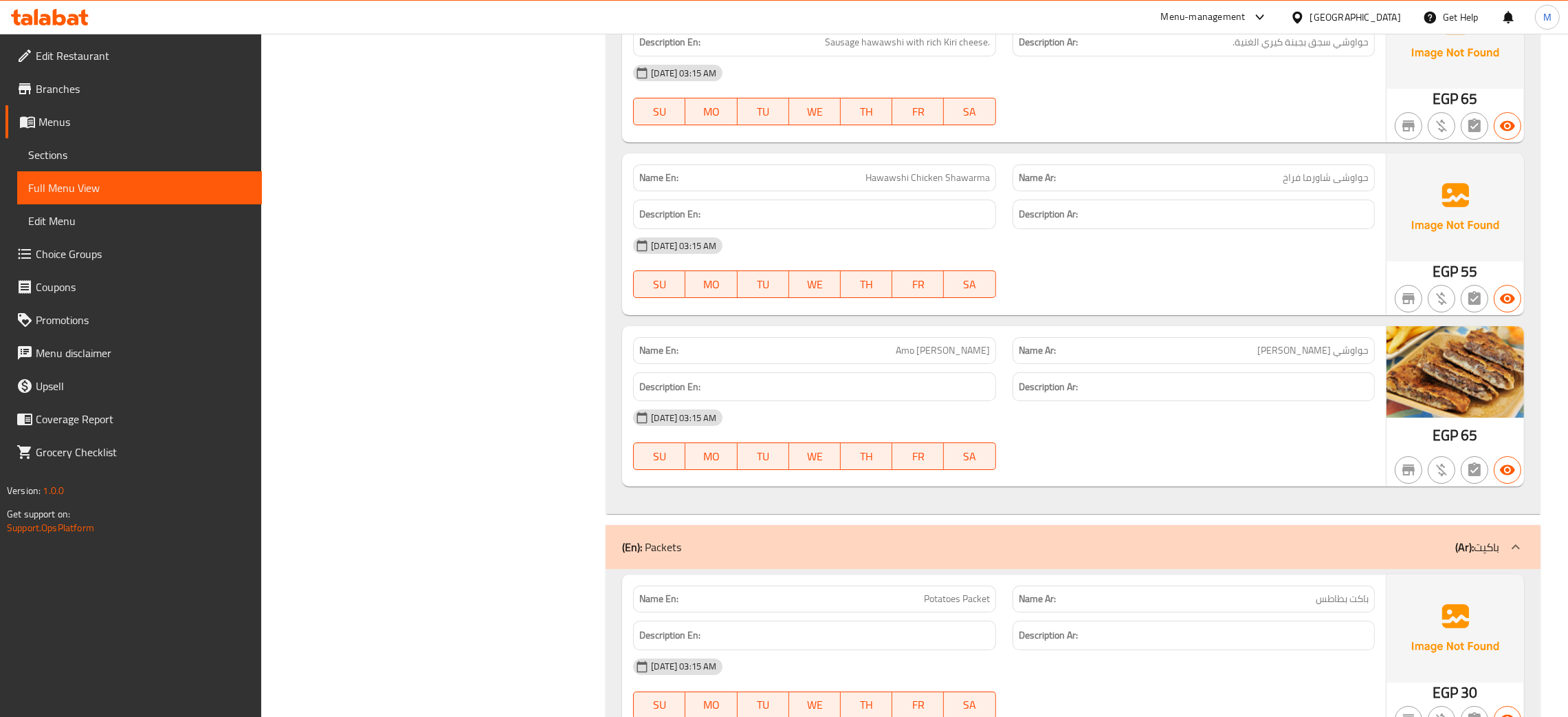
scroll to position [7025, 0]
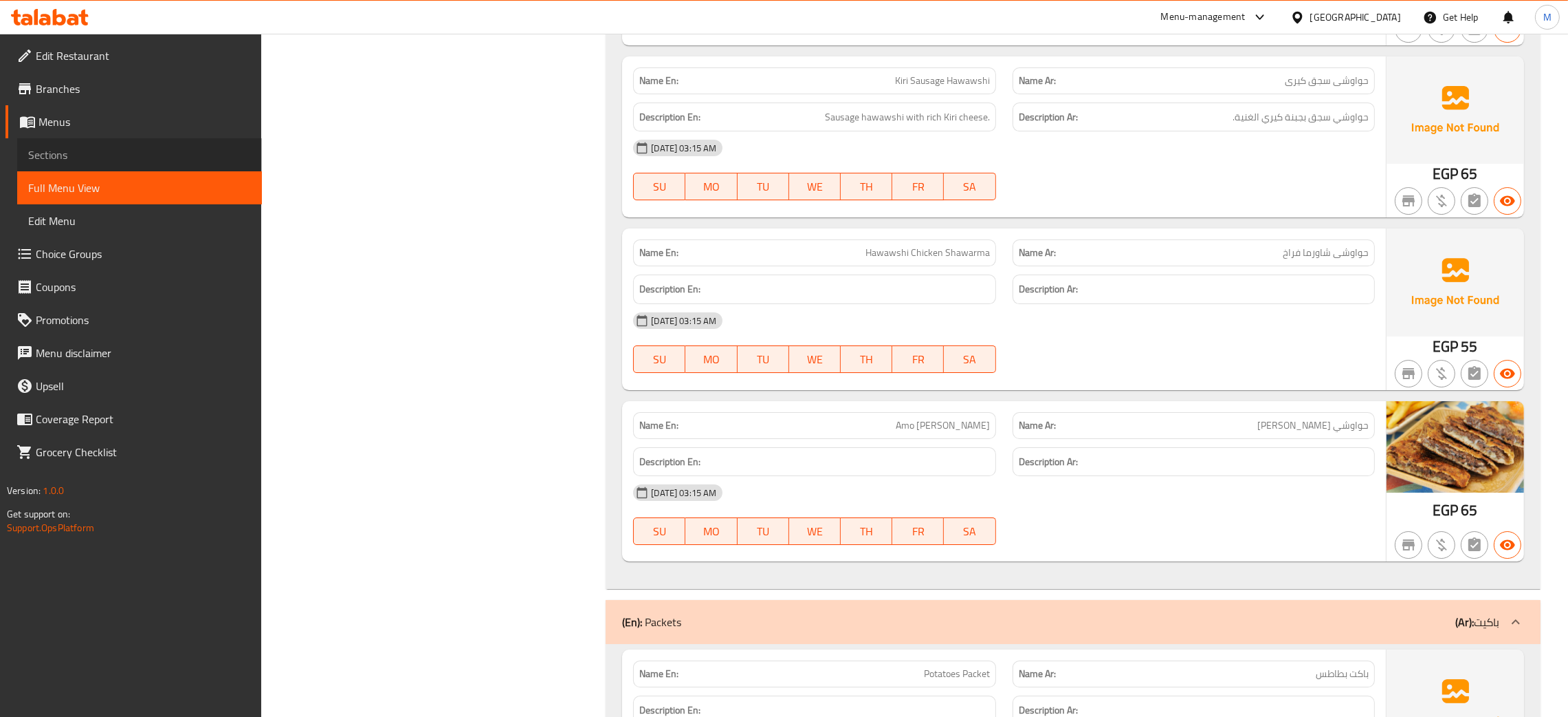
click at [52, 153] on span "Sections" at bounding box center [140, 155] width 223 height 17
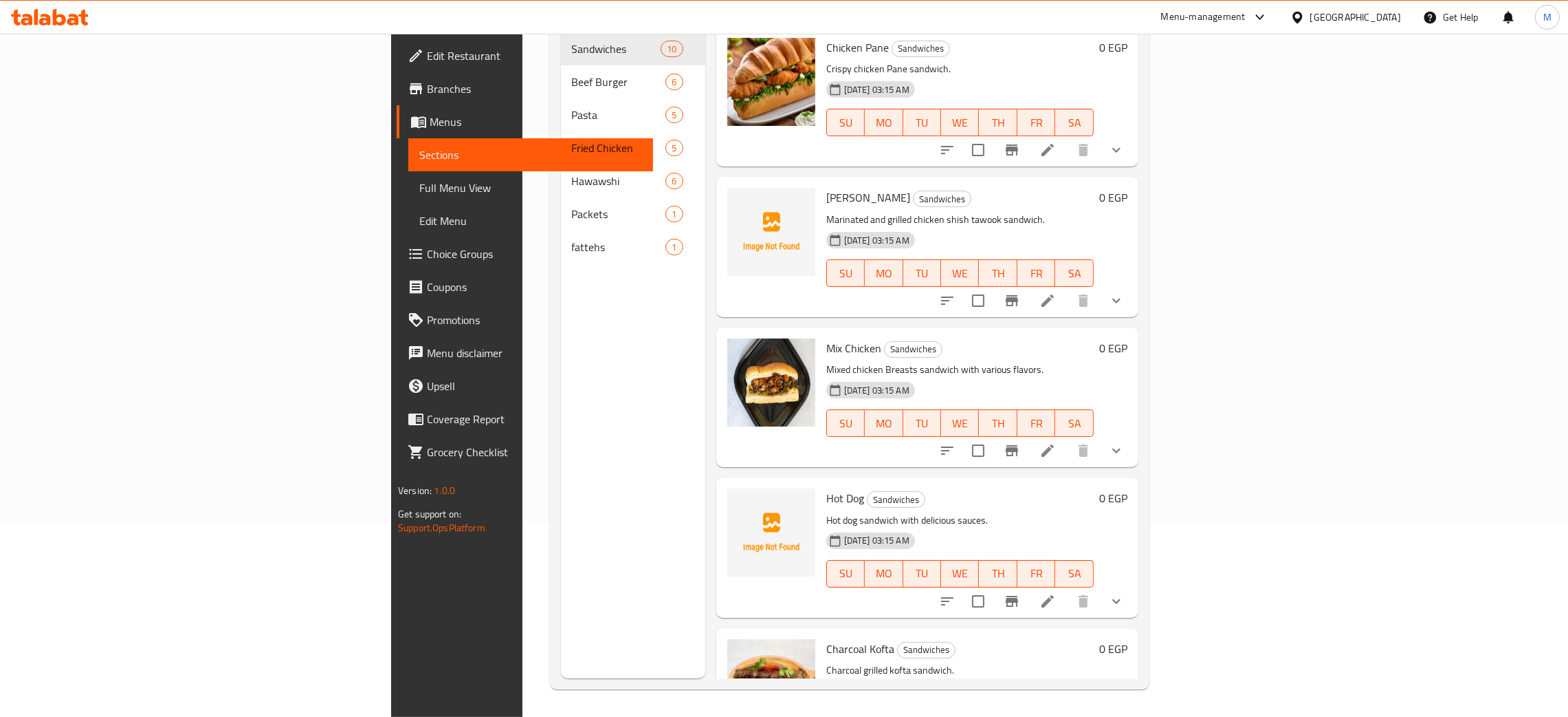
scroll to position [194, 0]
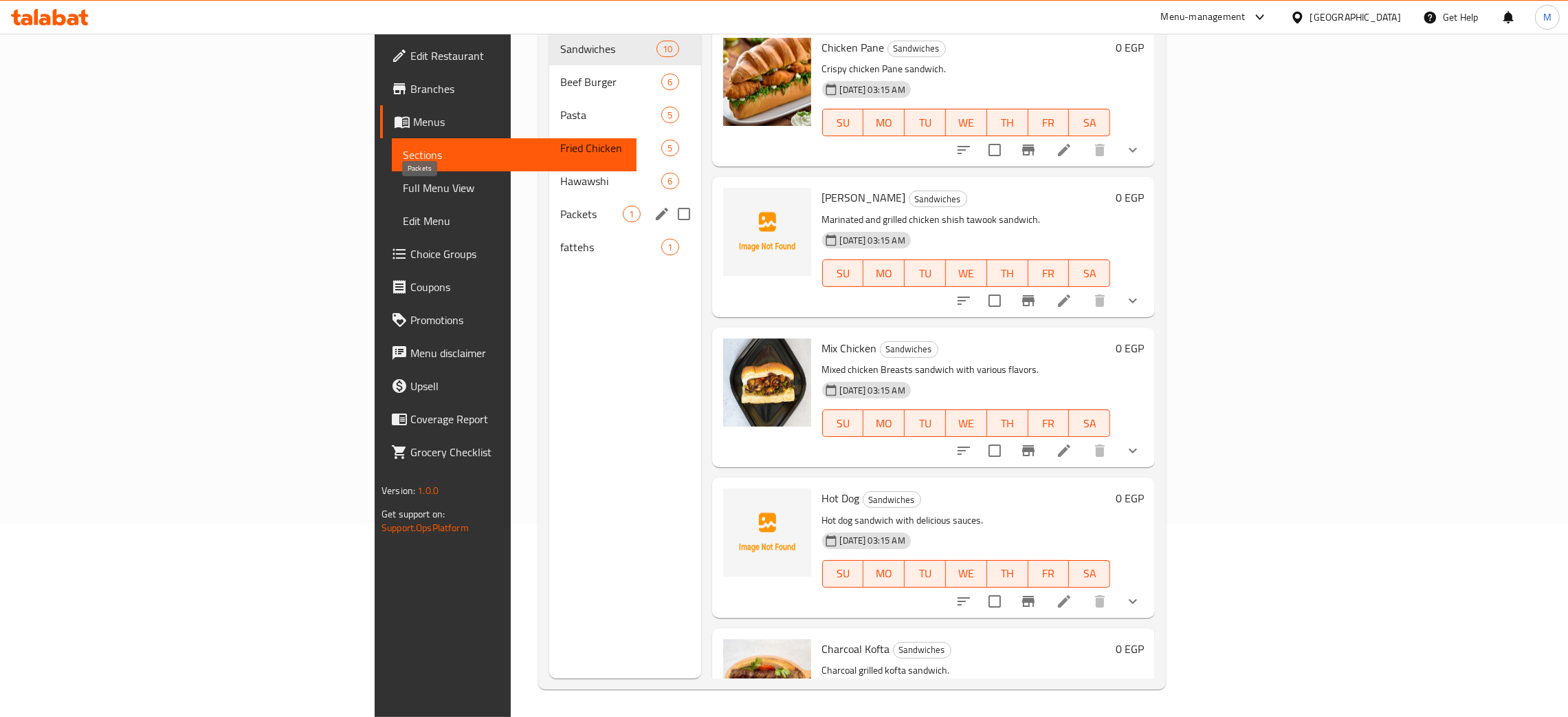
click at [560, 206] on span "Packets" at bounding box center [591, 214] width 63 height 17
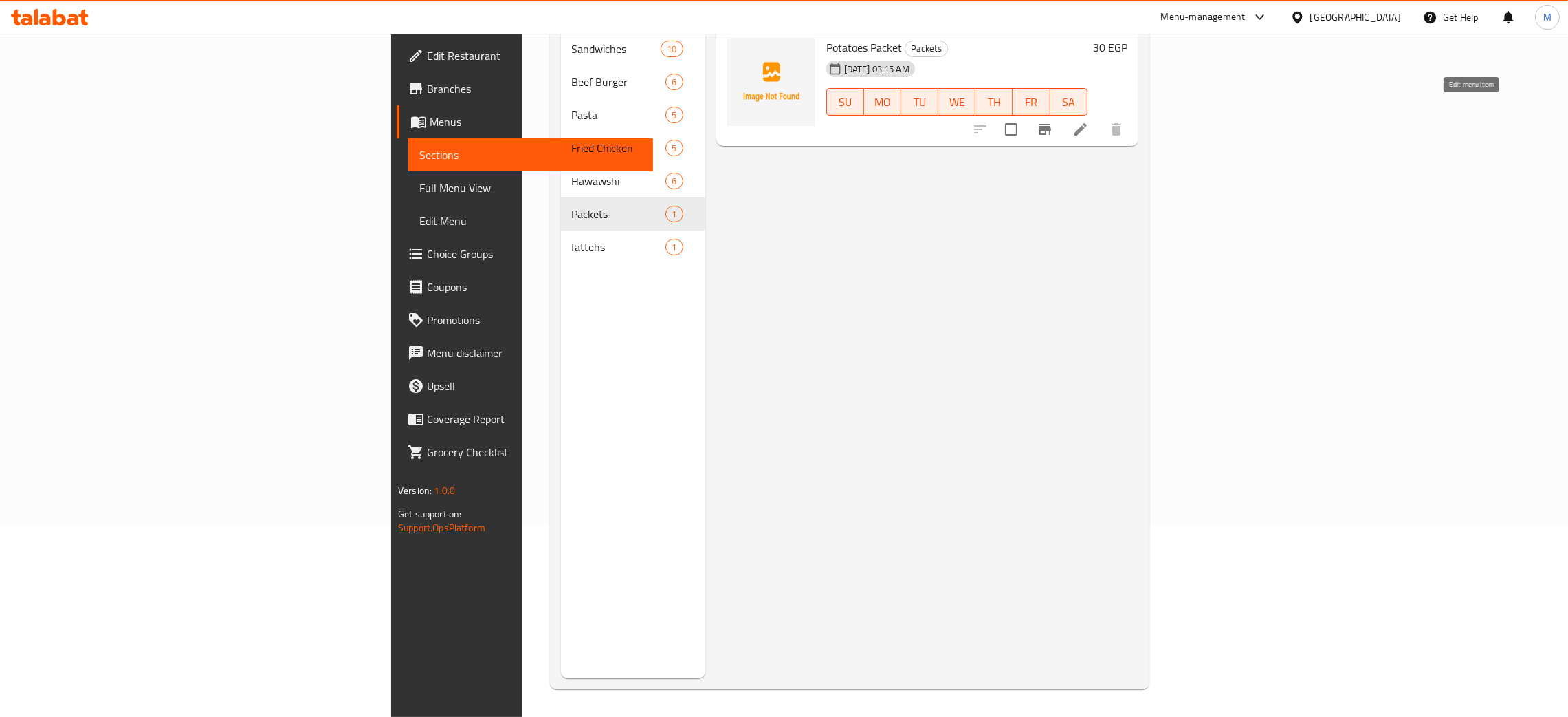
click at [1089, 121] on icon at bounding box center [1081, 129] width 17 height 17
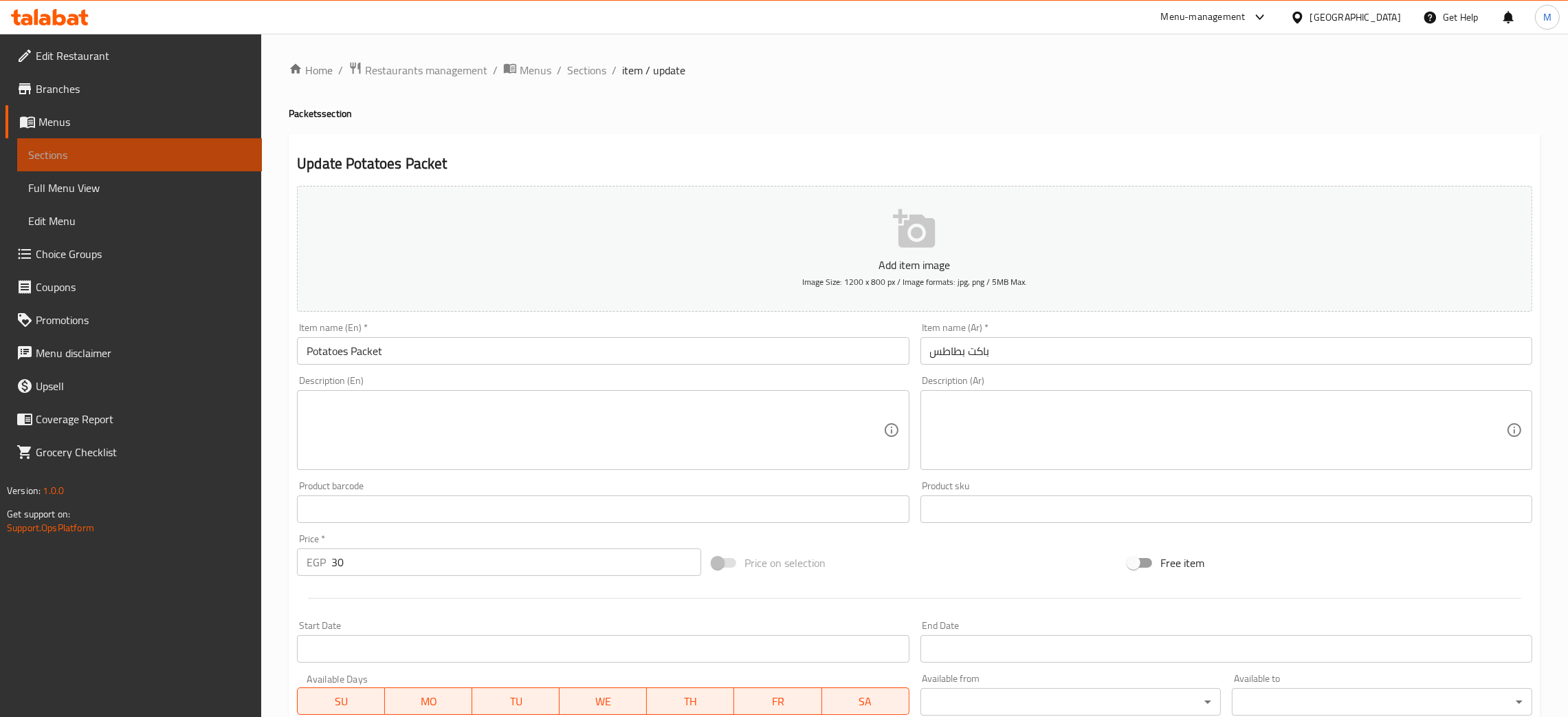
click at [85, 145] on link "Sections" at bounding box center [140, 155] width 245 height 33
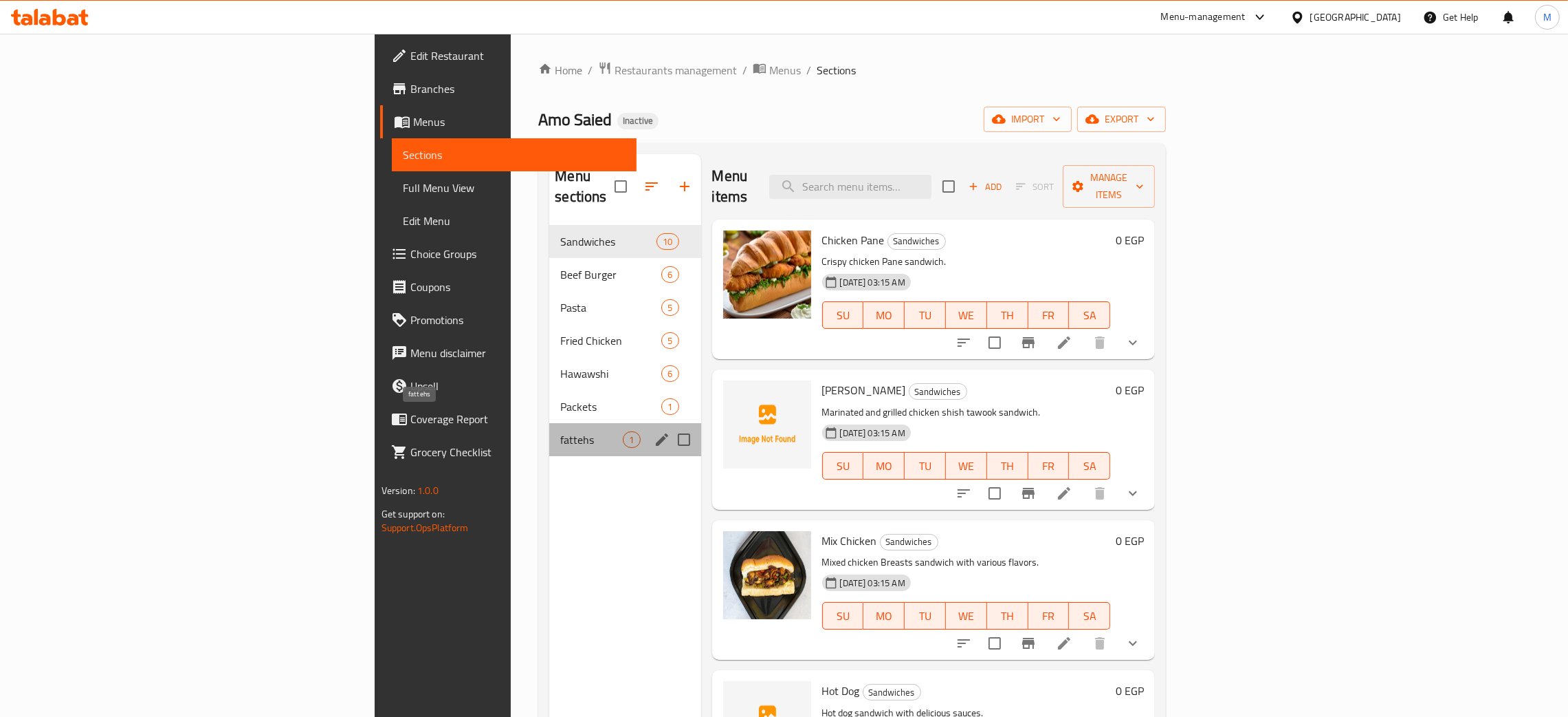
click at [560, 431] on span "fattehs" at bounding box center [591, 439] width 63 height 17
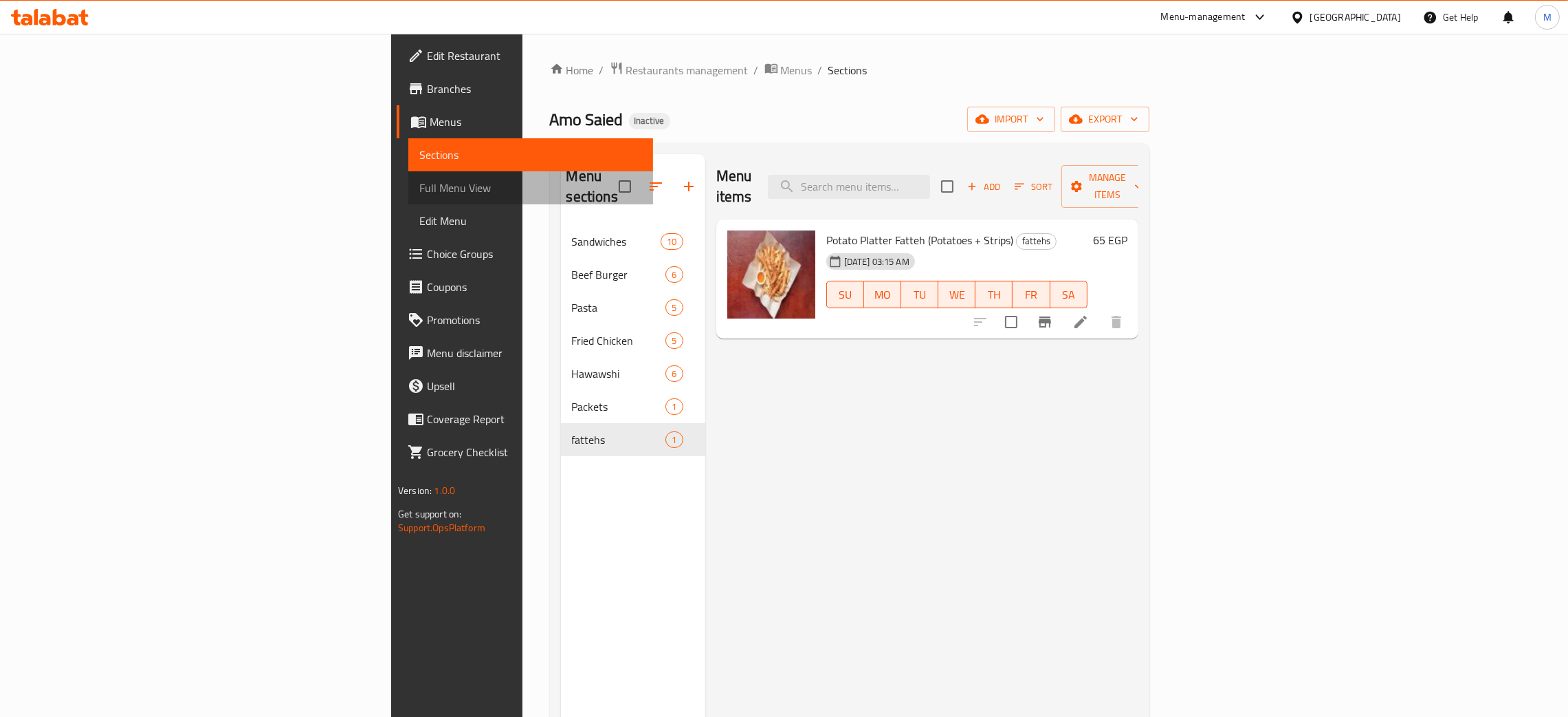
click at [419, 185] on span "Full Menu View" at bounding box center [531, 188] width 223 height 17
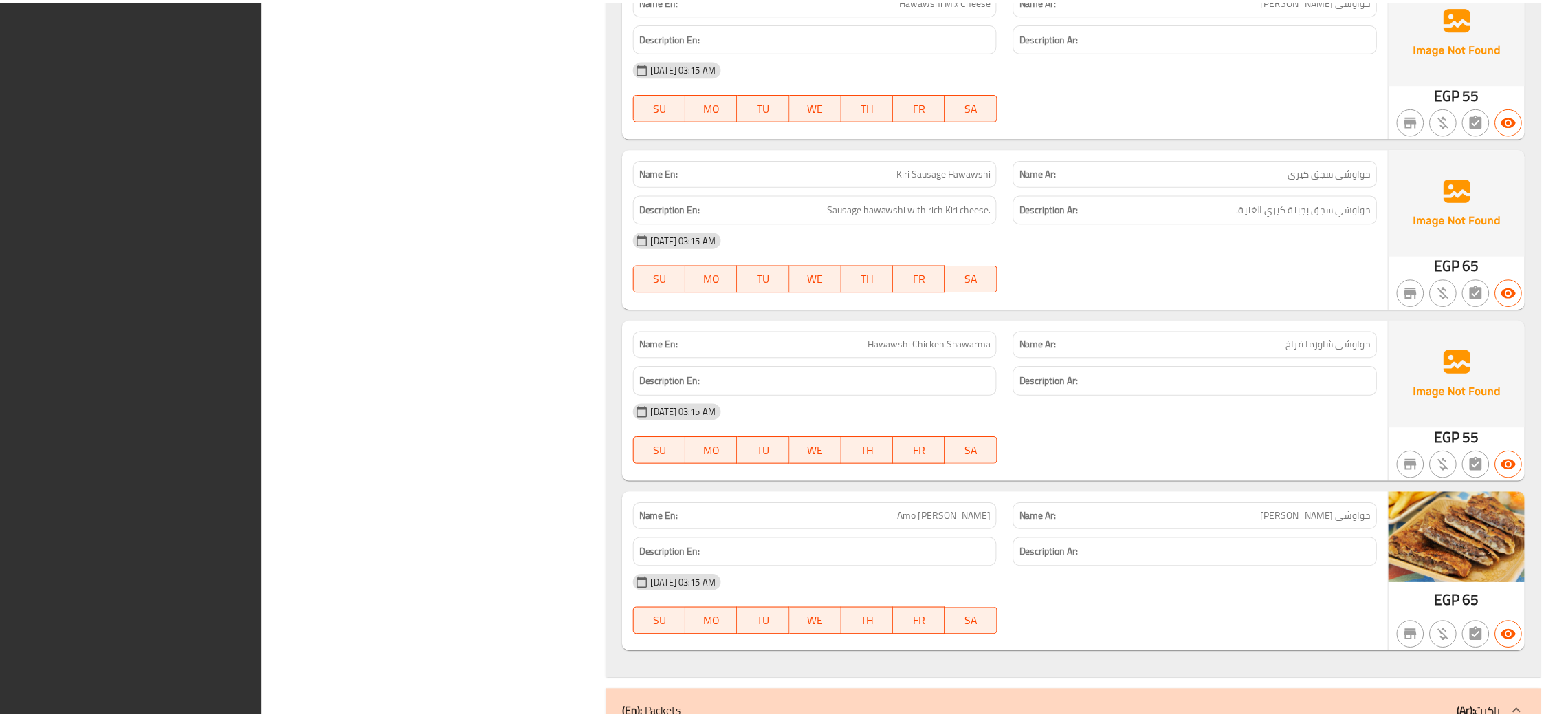
scroll to position [7438, 0]
